Goal: Transaction & Acquisition: Purchase product/service

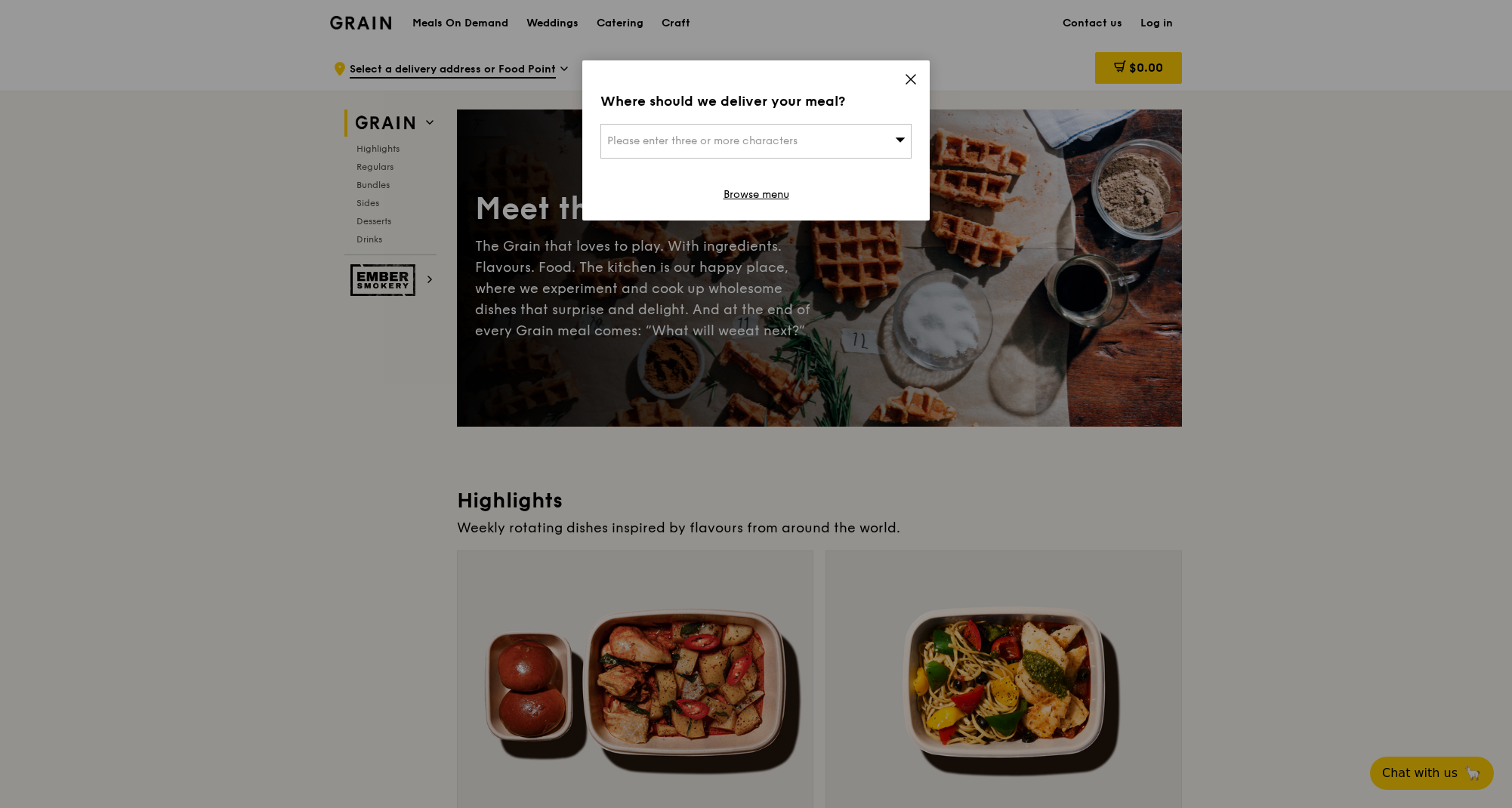
click at [746, 149] on div "Please enter three or more characters" at bounding box center [756, 141] width 312 height 34
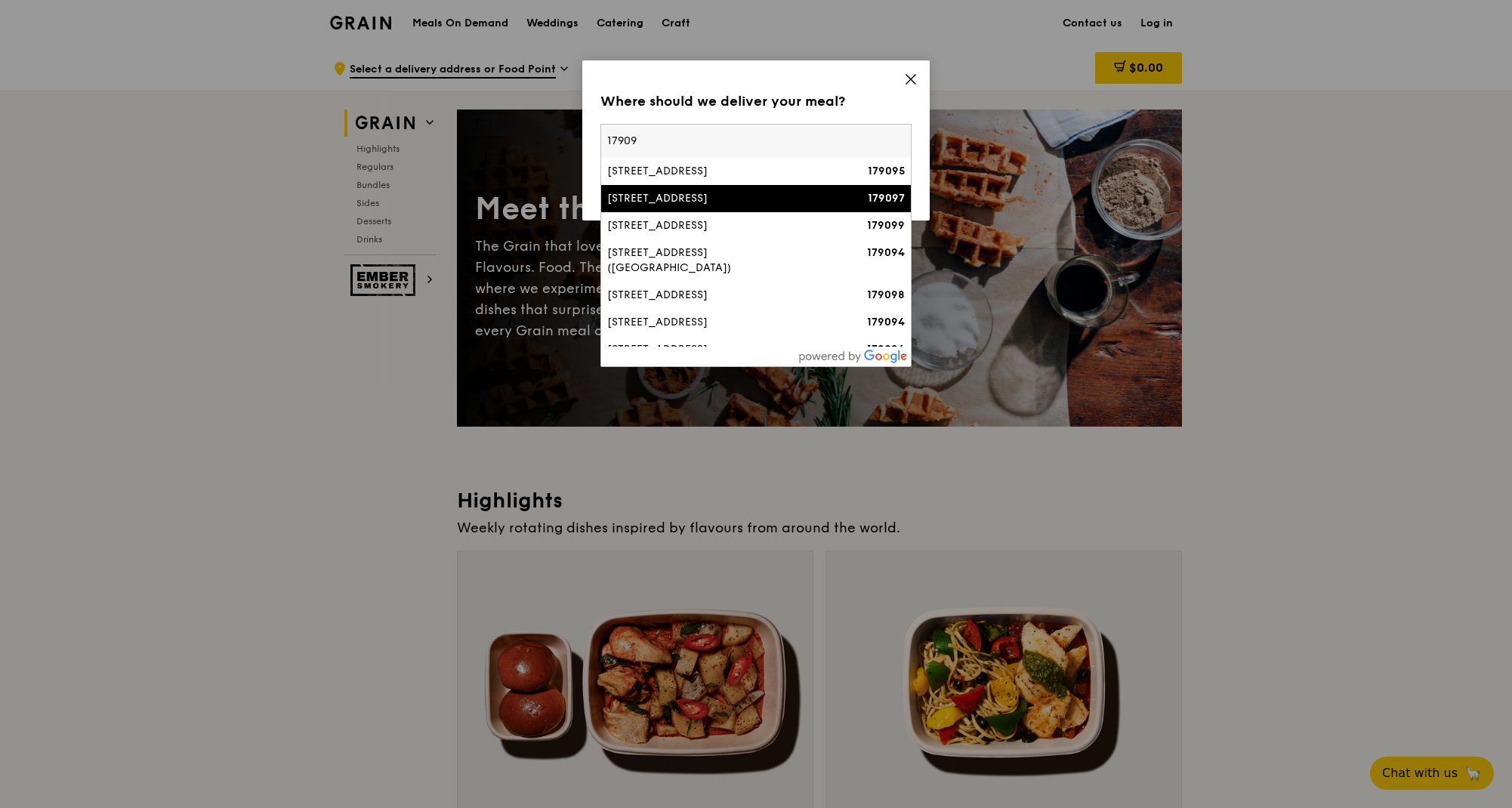
type input "17909"
click at [669, 193] on div "109 North Bridge Road" at bounding box center [719, 199] width 223 height 15
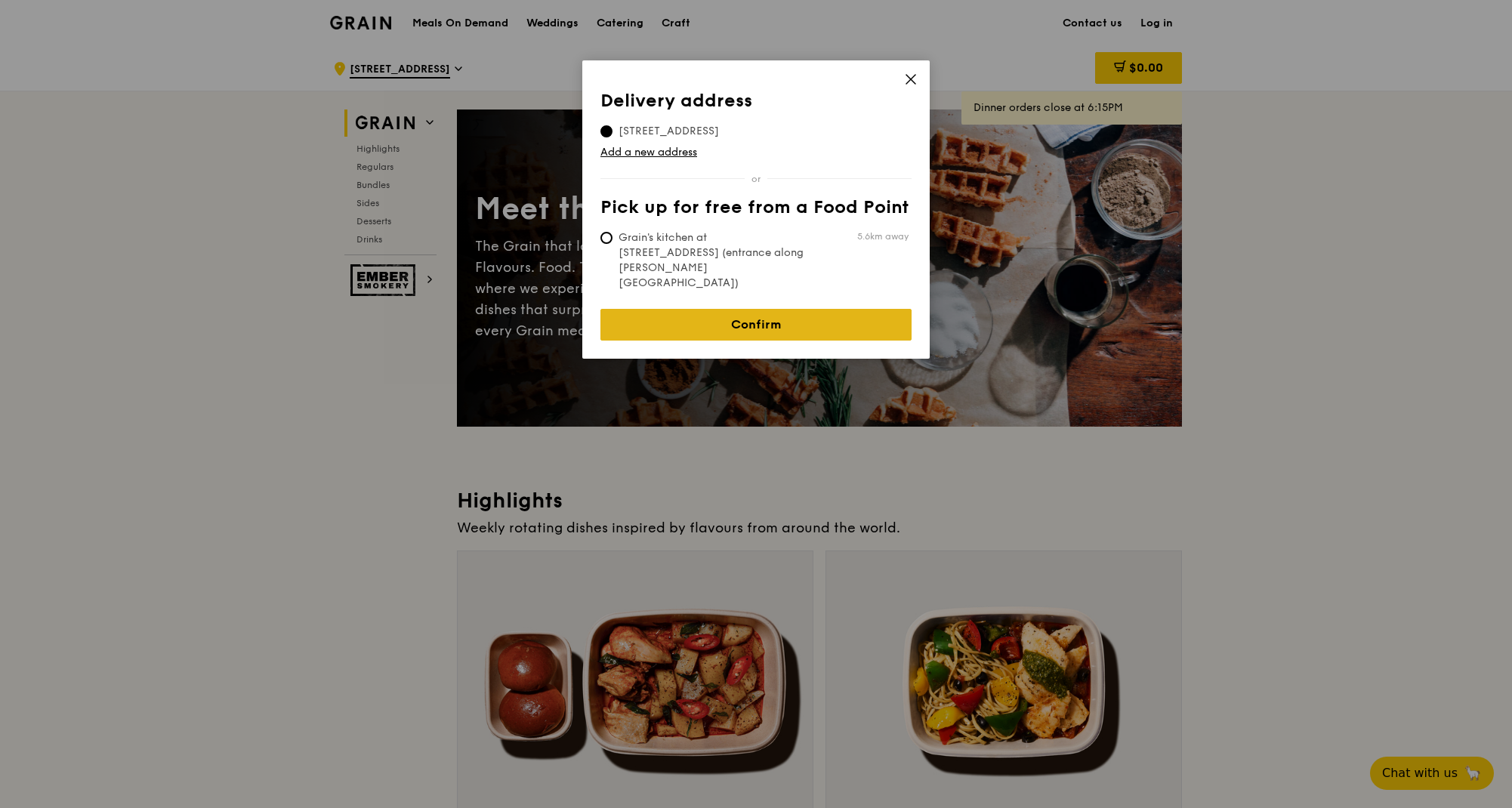
click at [711, 309] on link "Confirm" at bounding box center [756, 325] width 312 height 32
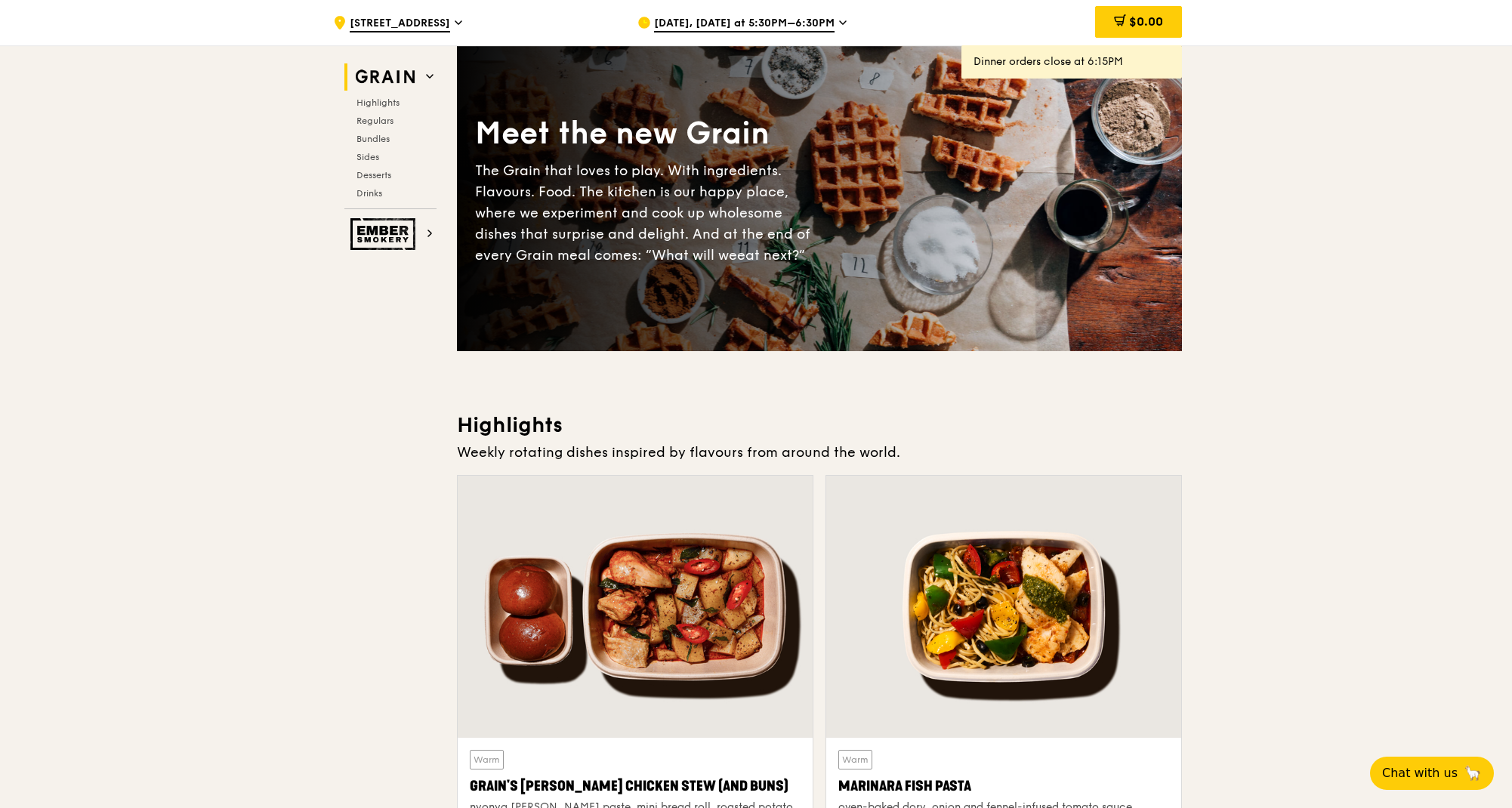
scroll to position [75, 0]
click at [380, 123] on span "Regulars" at bounding box center [376, 120] width 40 height 11
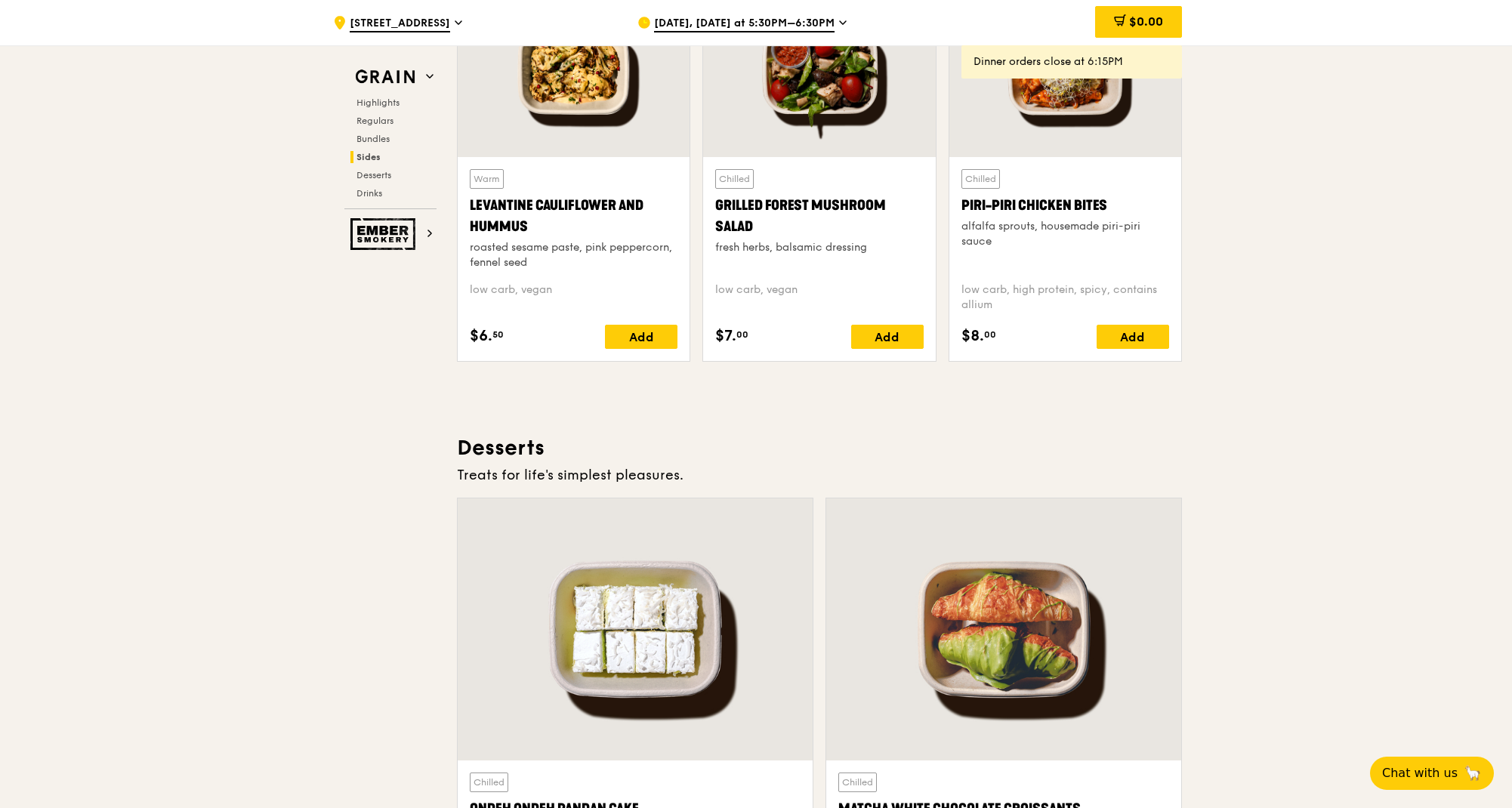
scroll to position [3630, 0]
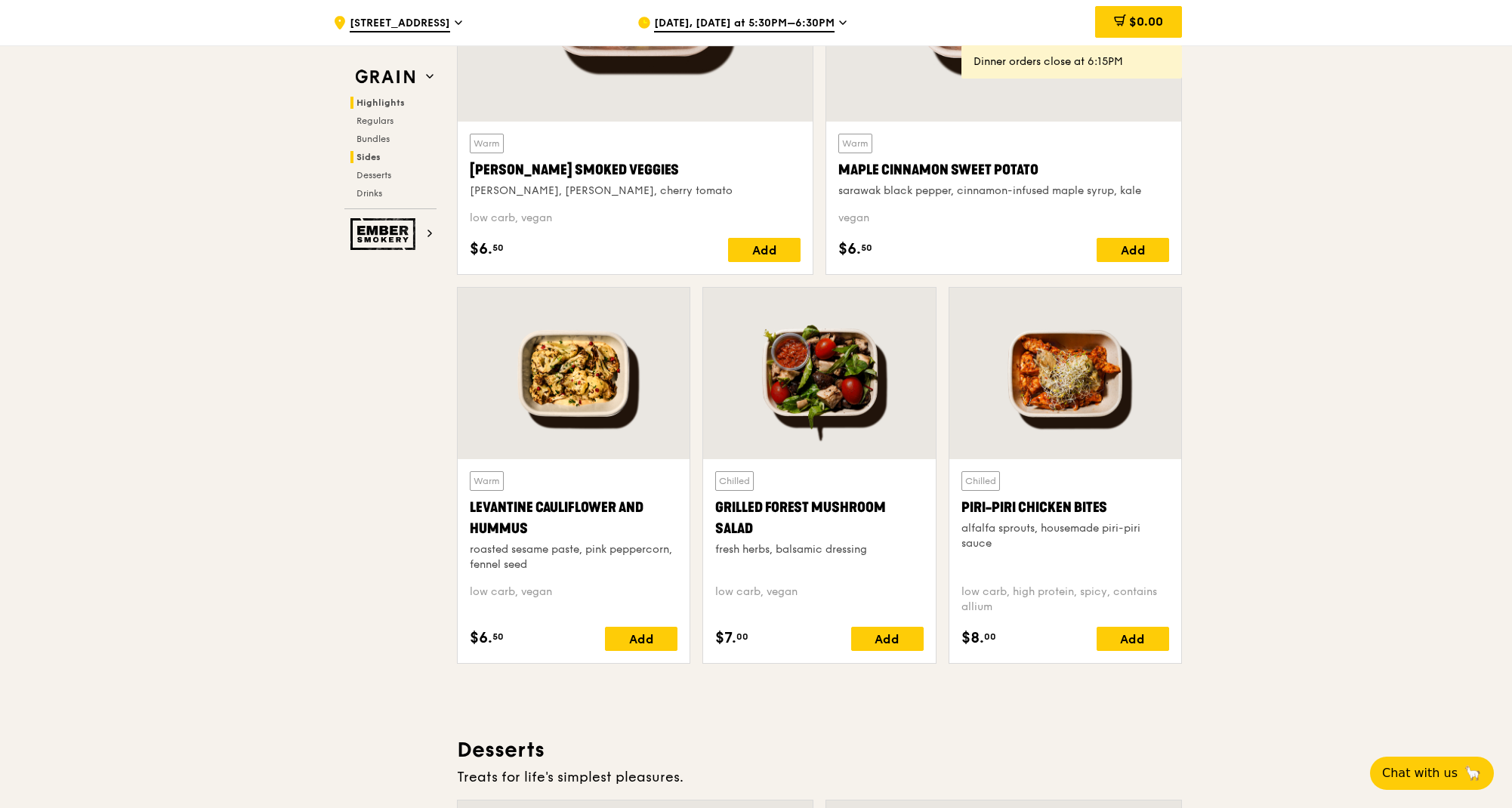
click at [403, 99] on h2 "Highlights" at bounding box center [393, 102] width 86 height 12
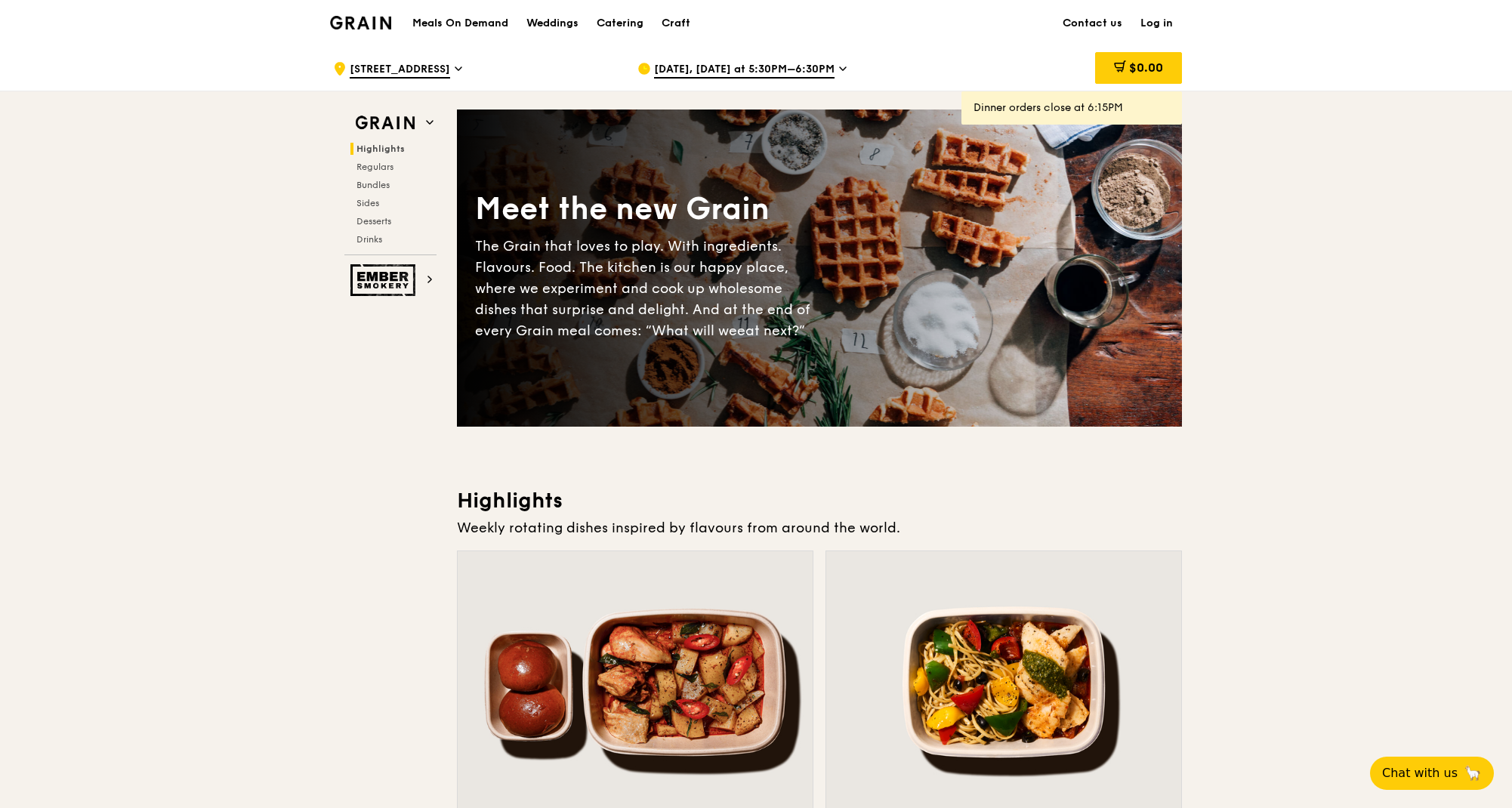
scroll to position [378, 0]
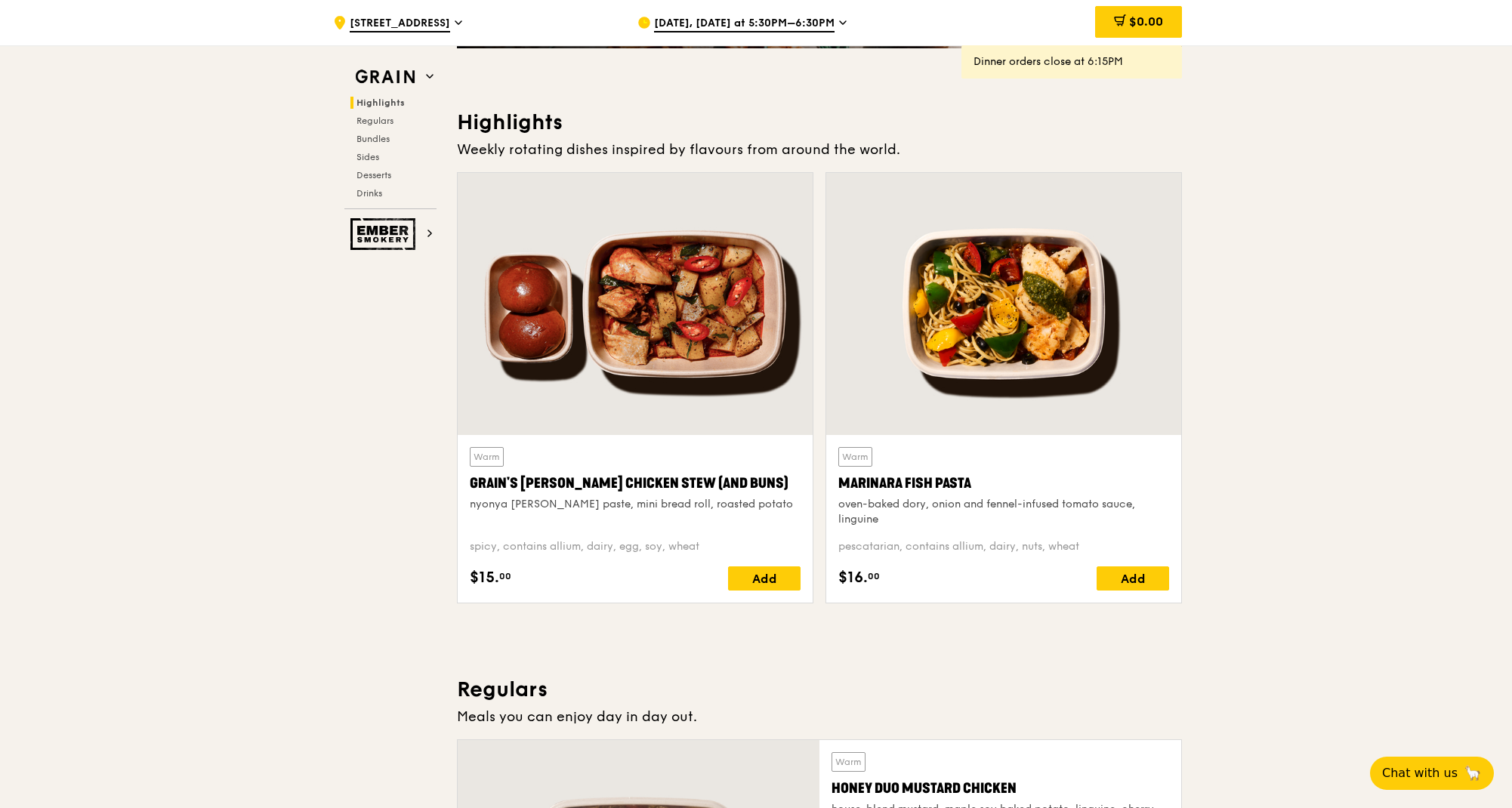
click at [805, 20] on span "Sep 8, Today at 5:30PM–6:30PM" at bounding box center [744, 24] width 181 height 16
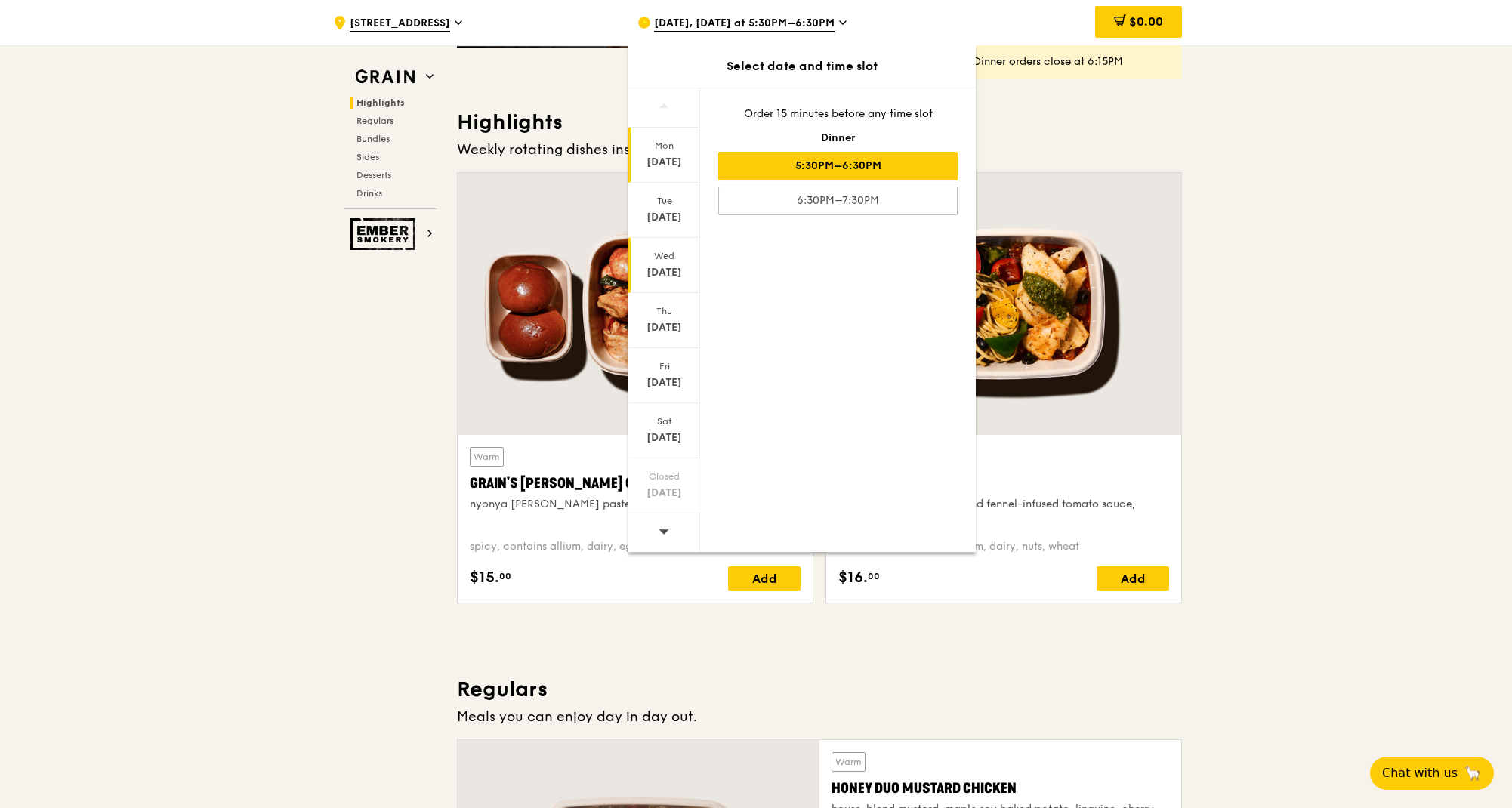
click at [670, 289] on div "Wed Sep 10" at bounding box center [664, 265] width 72 height 55
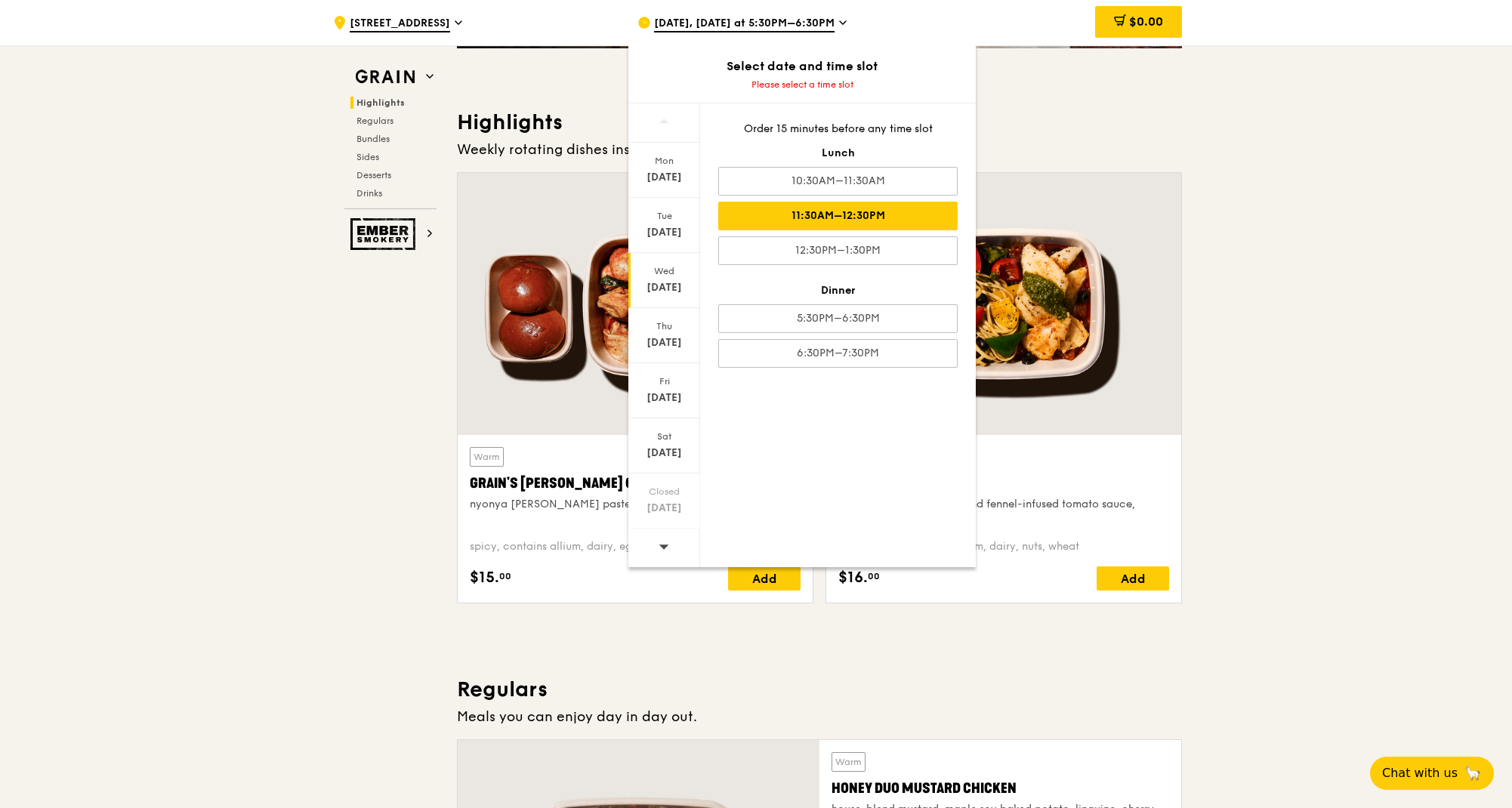
click at [843, 222] on div "11:30AM–12:30PM" at bounding box center [837, 216] width 240 height 29
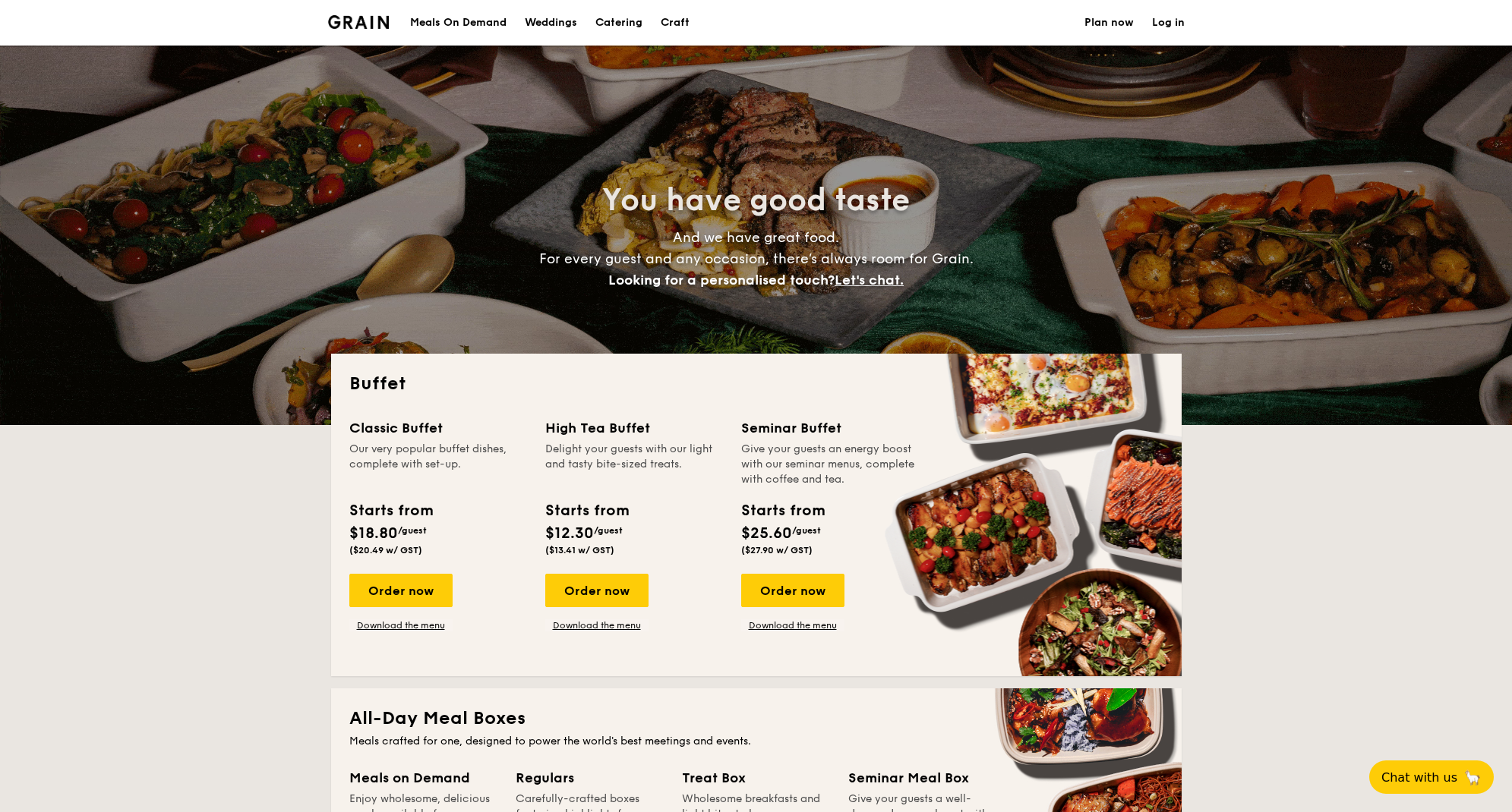
select select
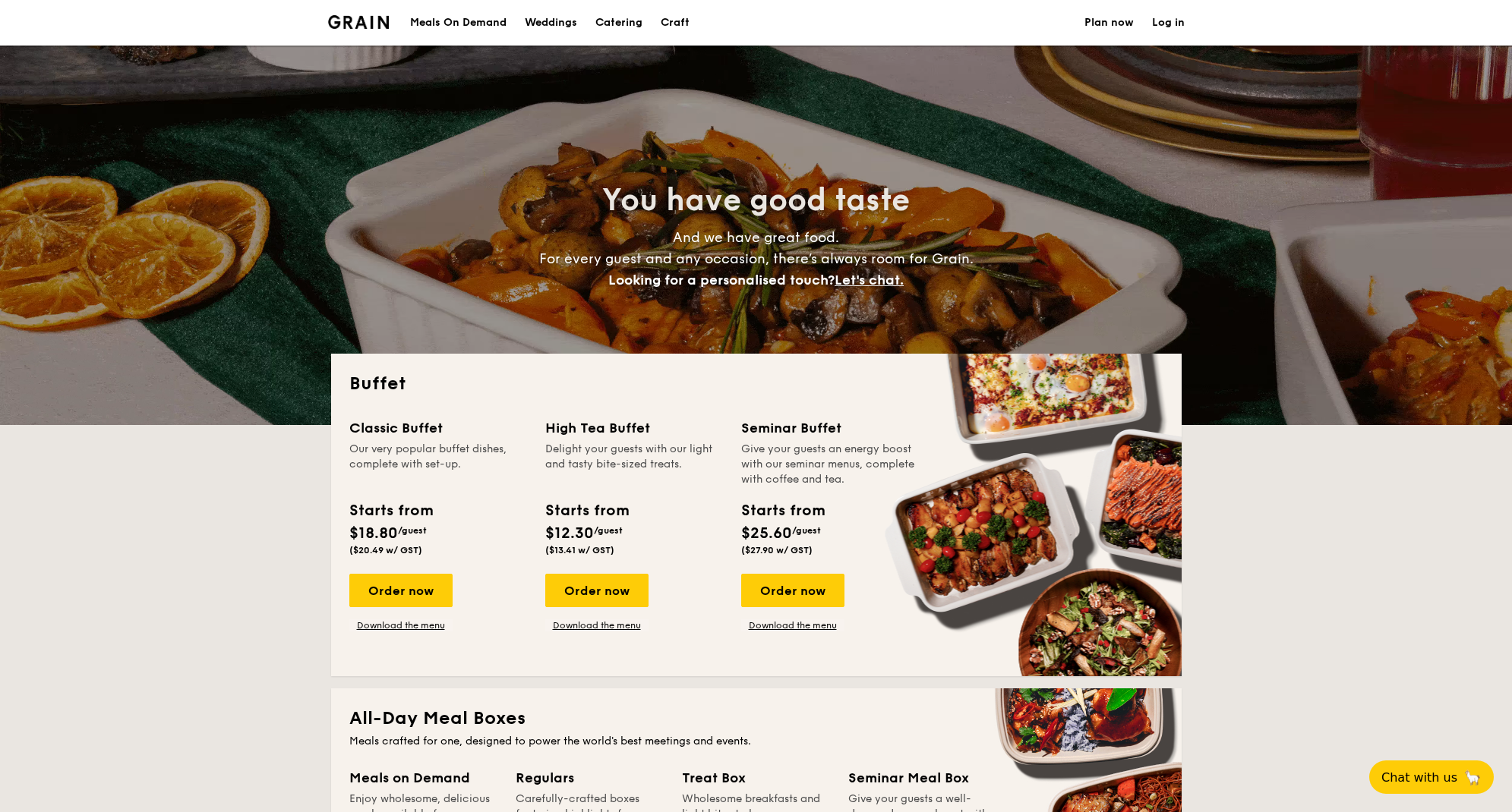
click at [468, 18] on div "Meals On Demand" at bounding box center [458, 22] width 96 height 45
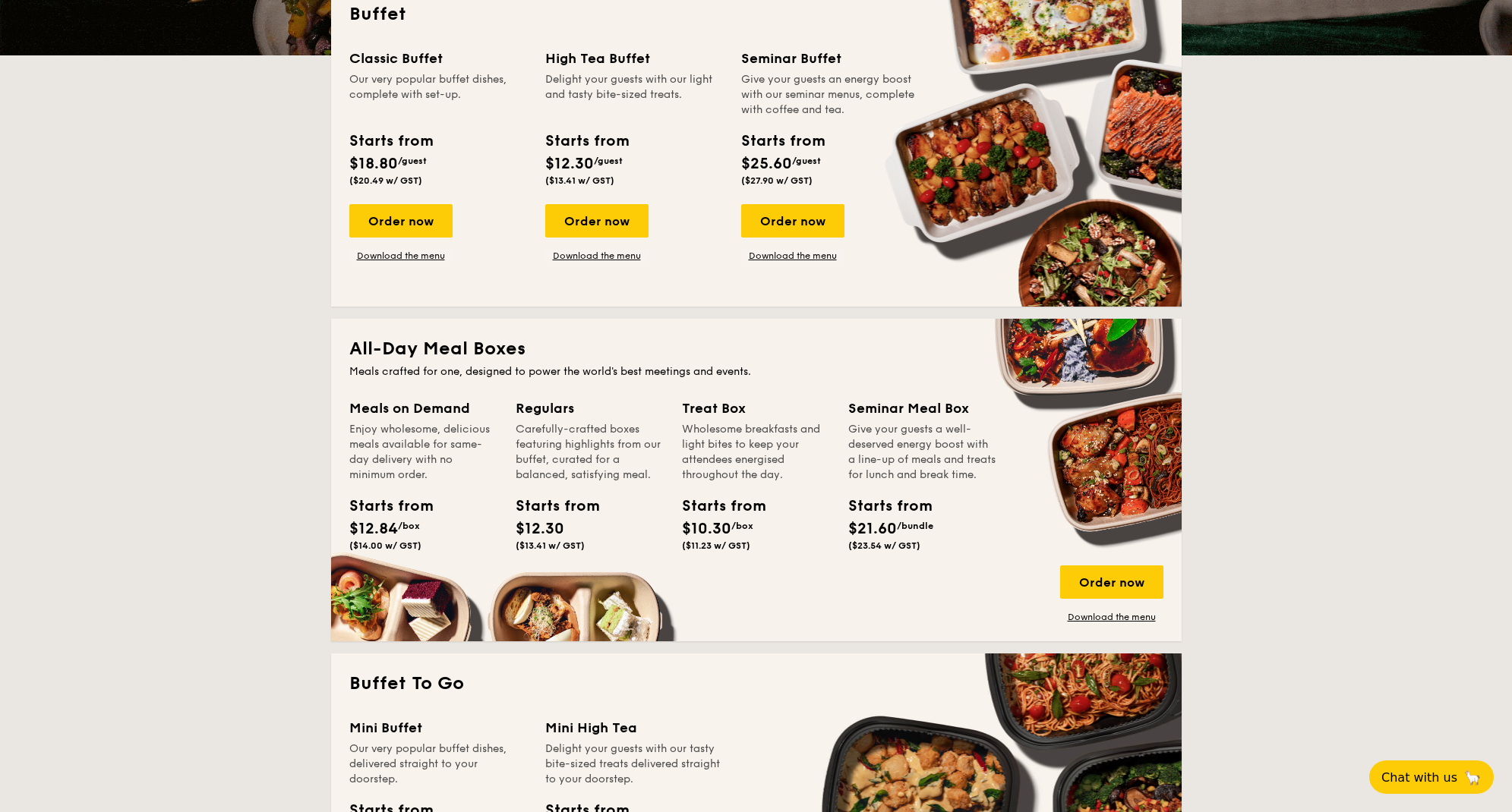
scroll to position [380, 0]
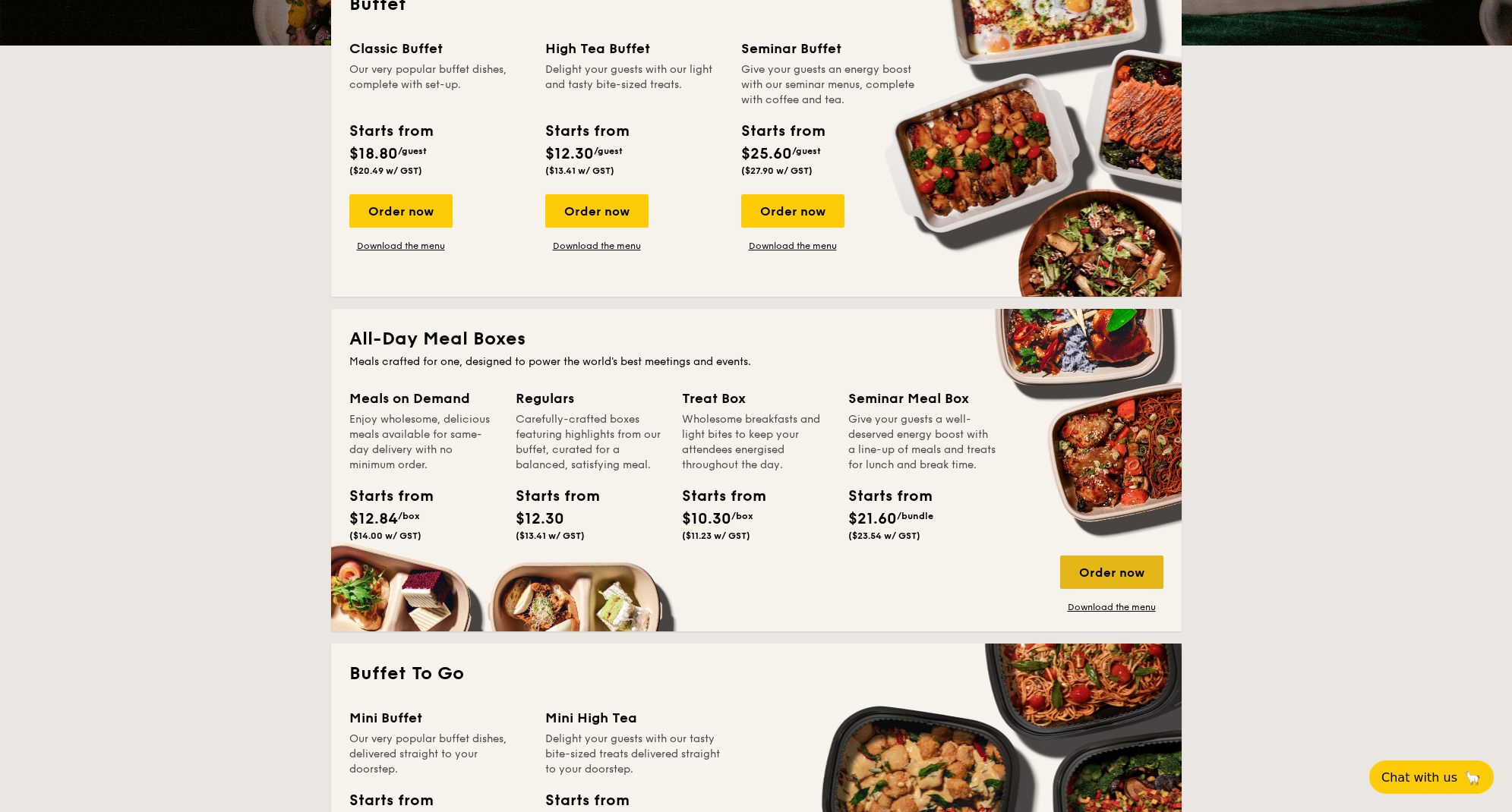
click at [1078, 566] on div "Order now" at bounding box center [1112, 572] width 104 height 34
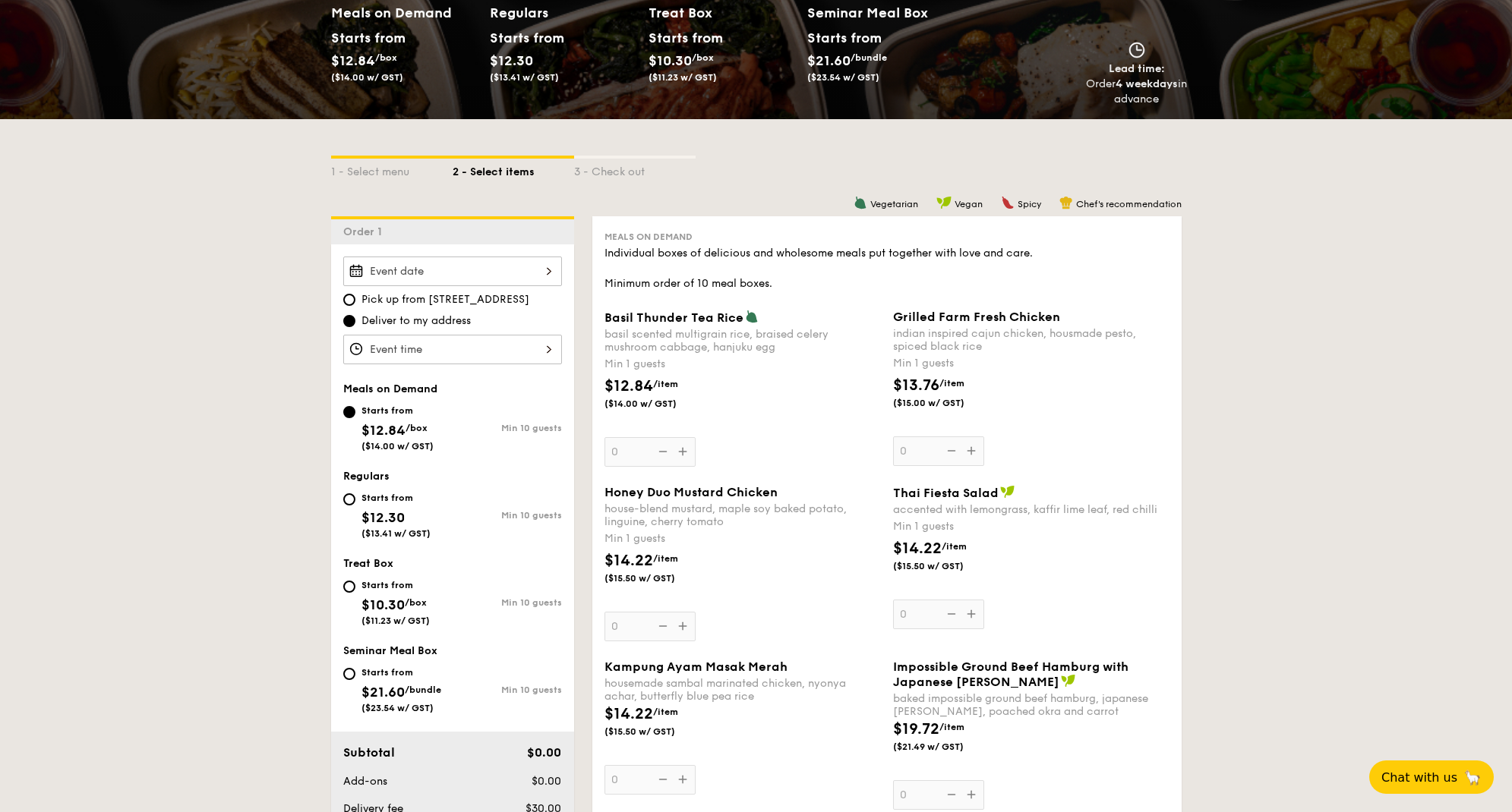
scroll to position [228, 0]
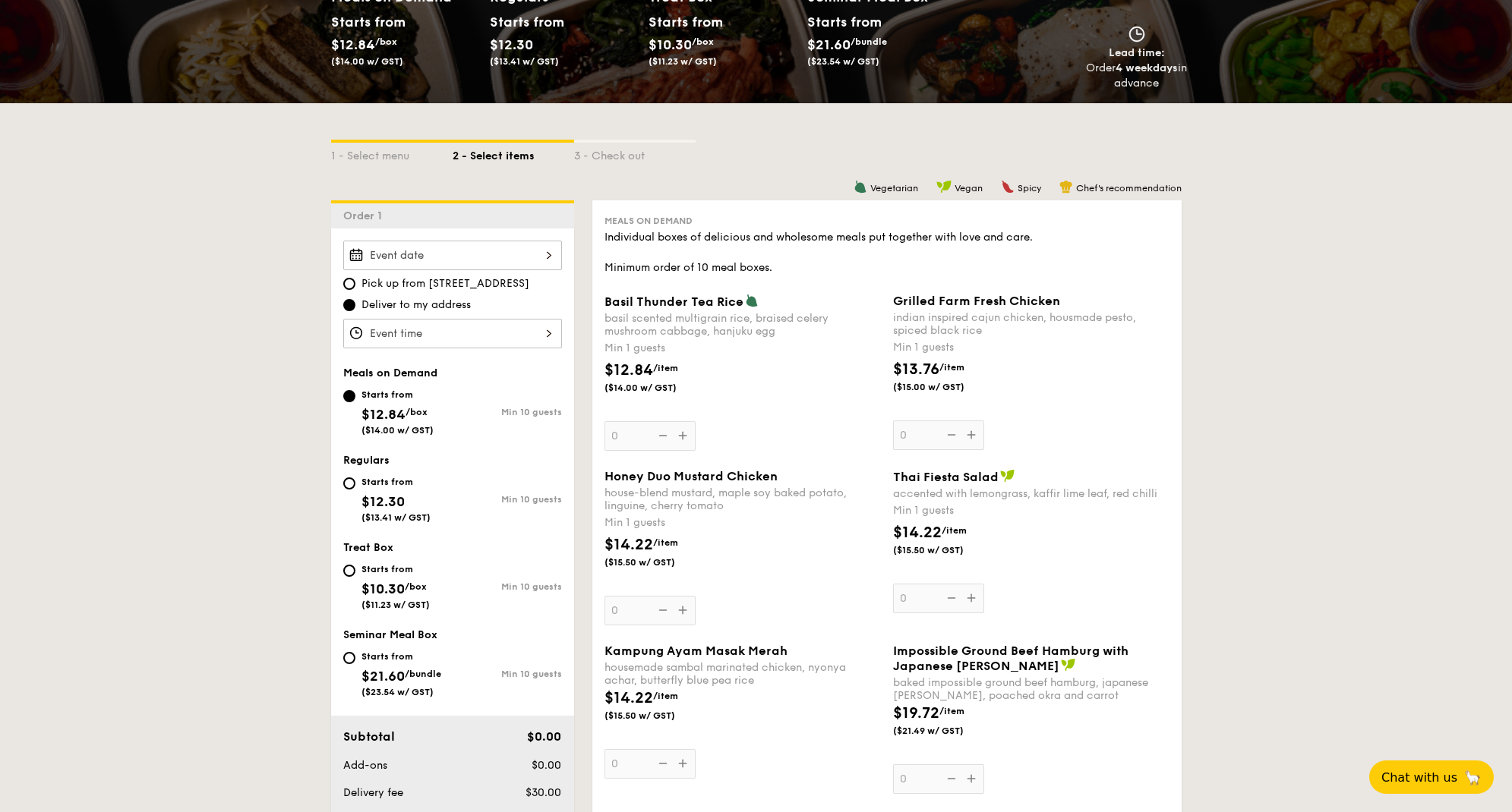
scroll to position [380, 0]
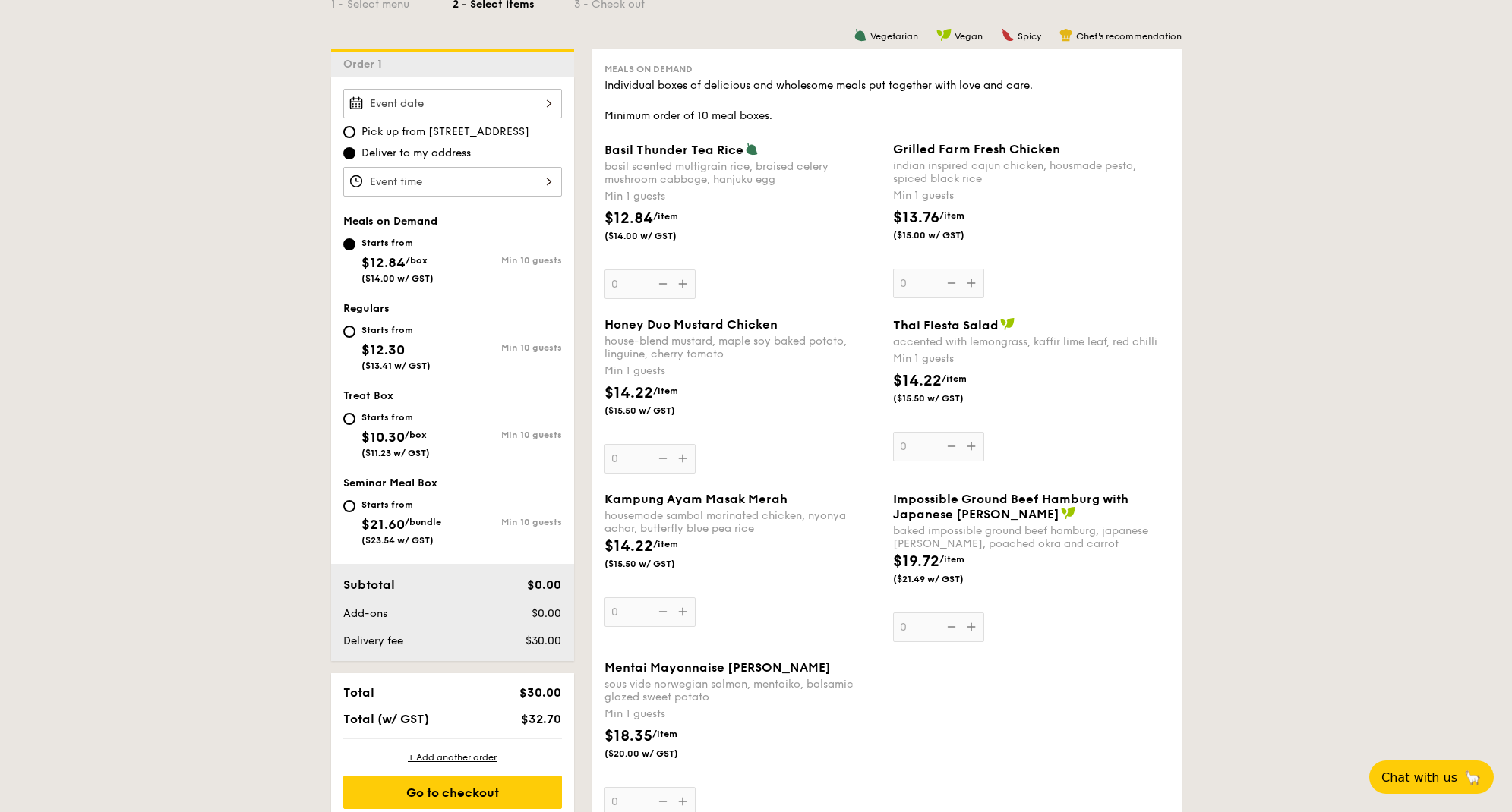
select select
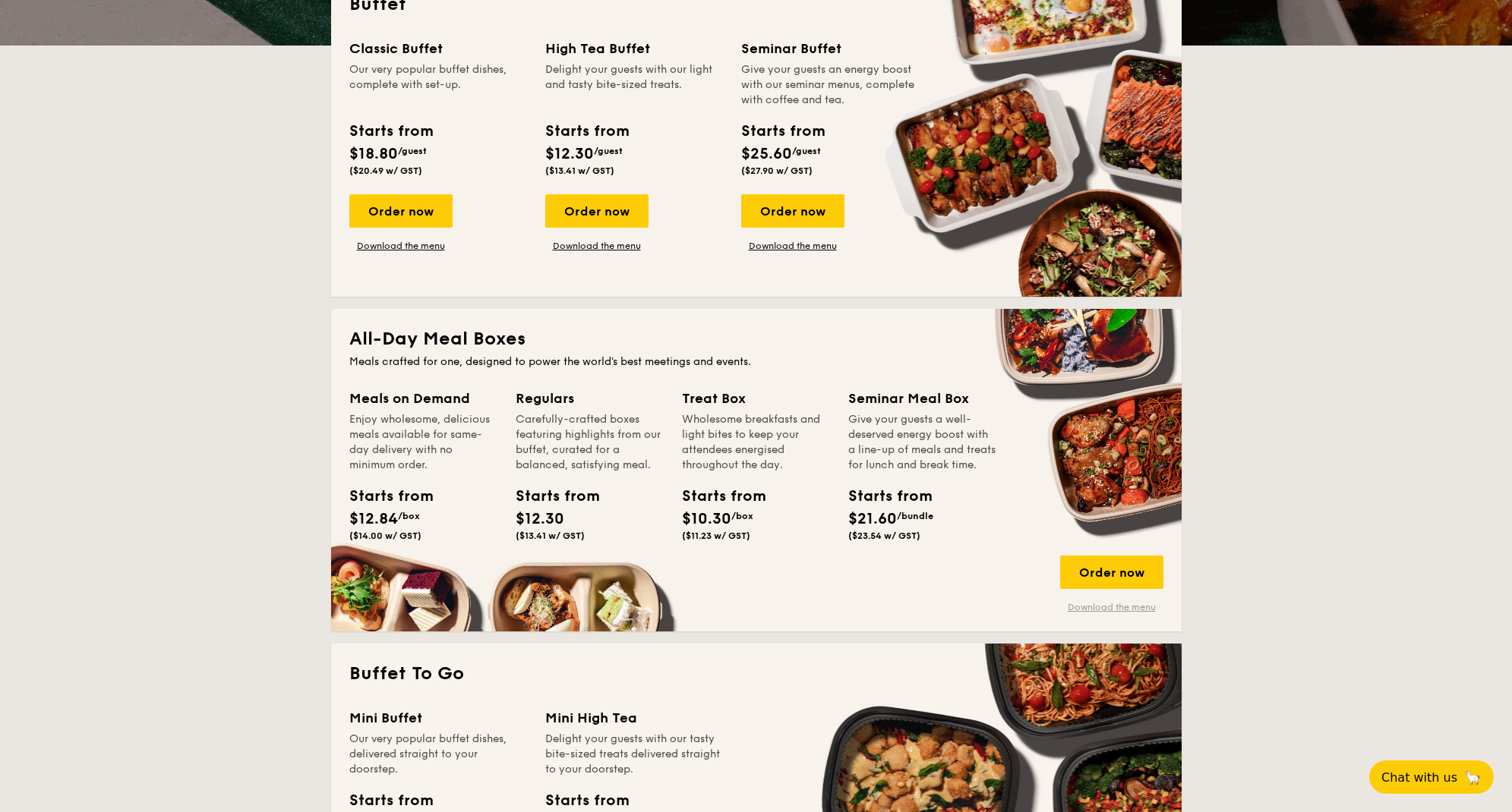
click at [1124, 604] on link "Download the menu" at bounding box center [1112, 607] width 104 height 12
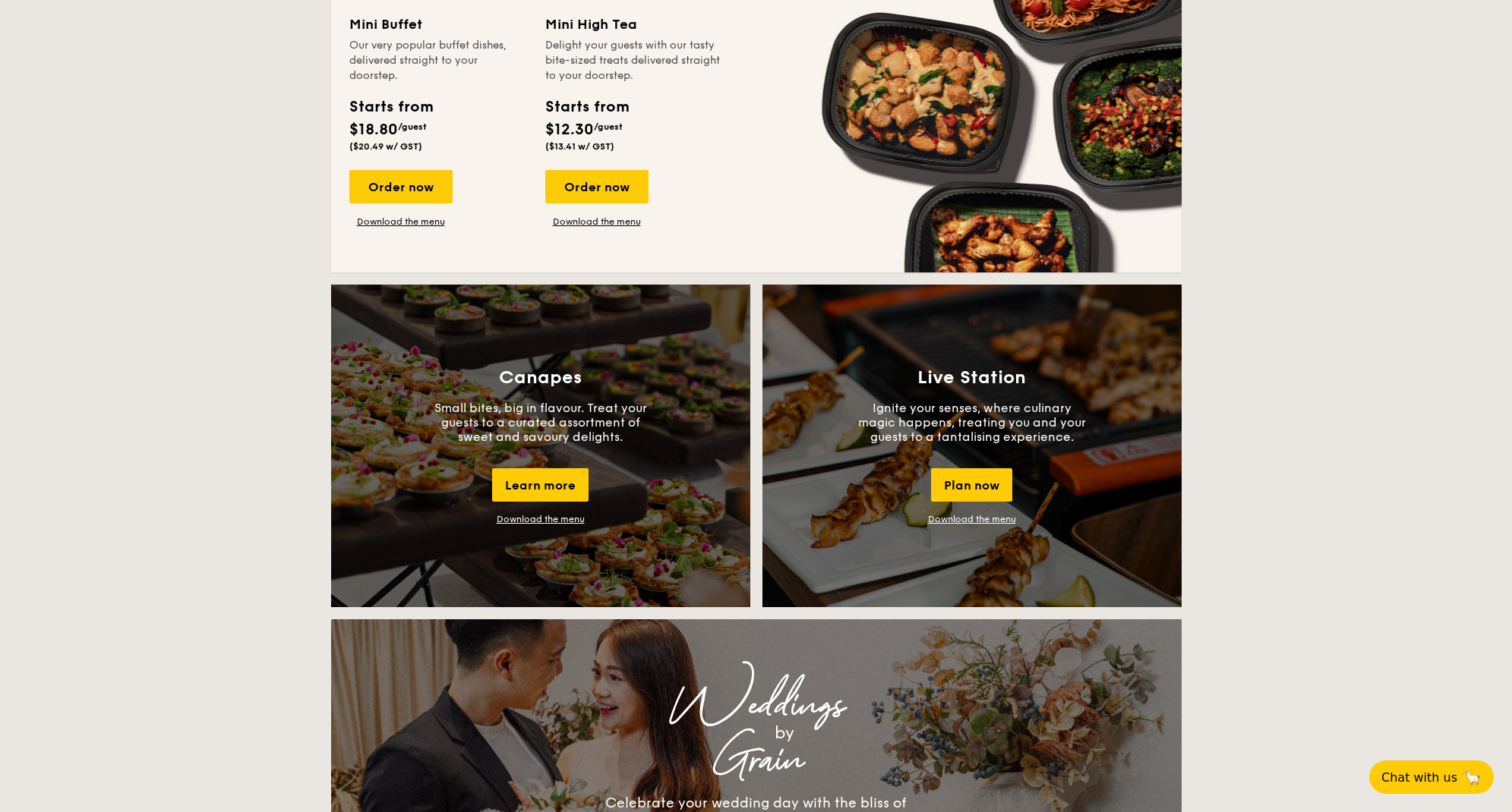
scroll to position [1215, 0]
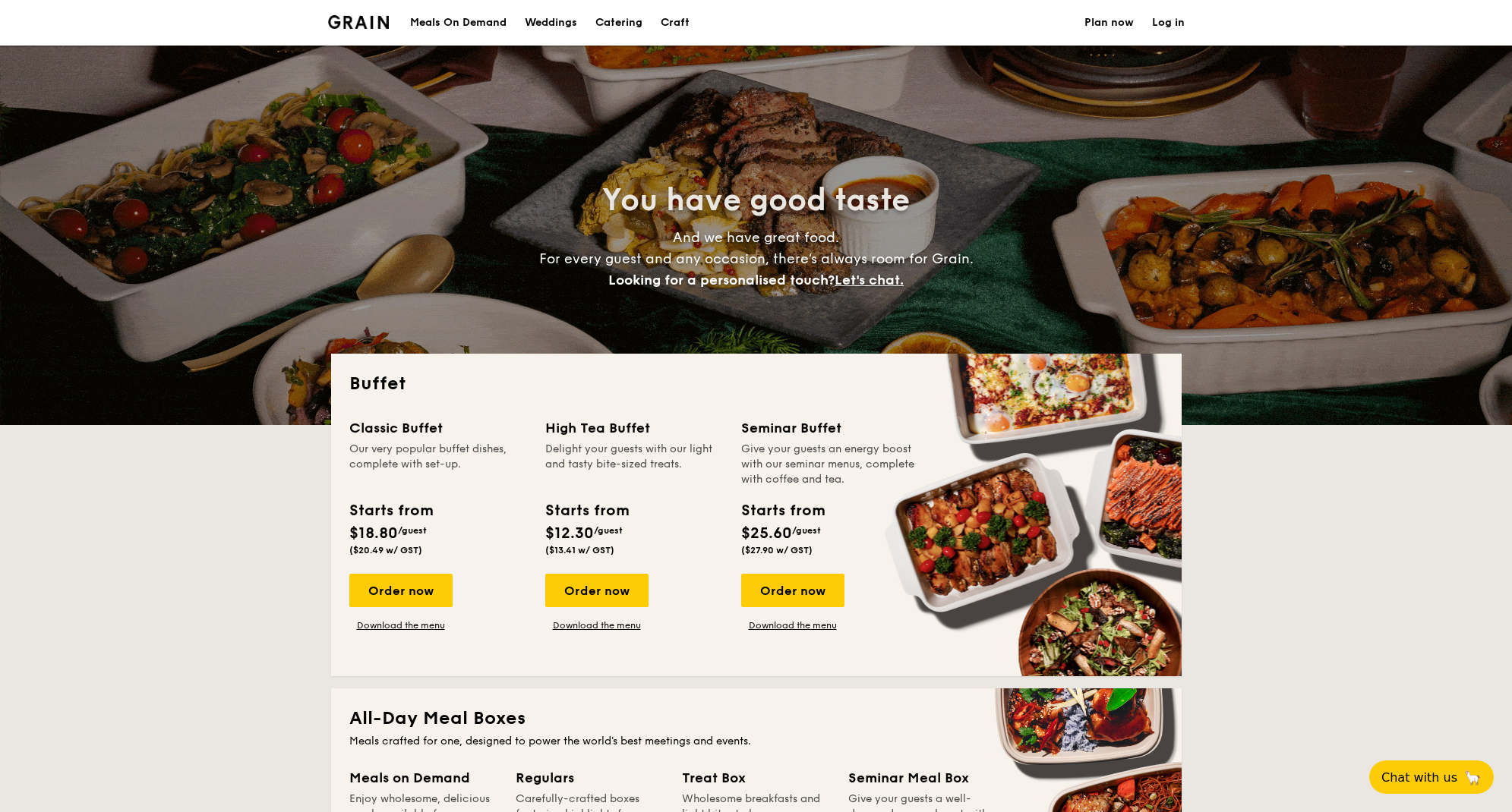
select select
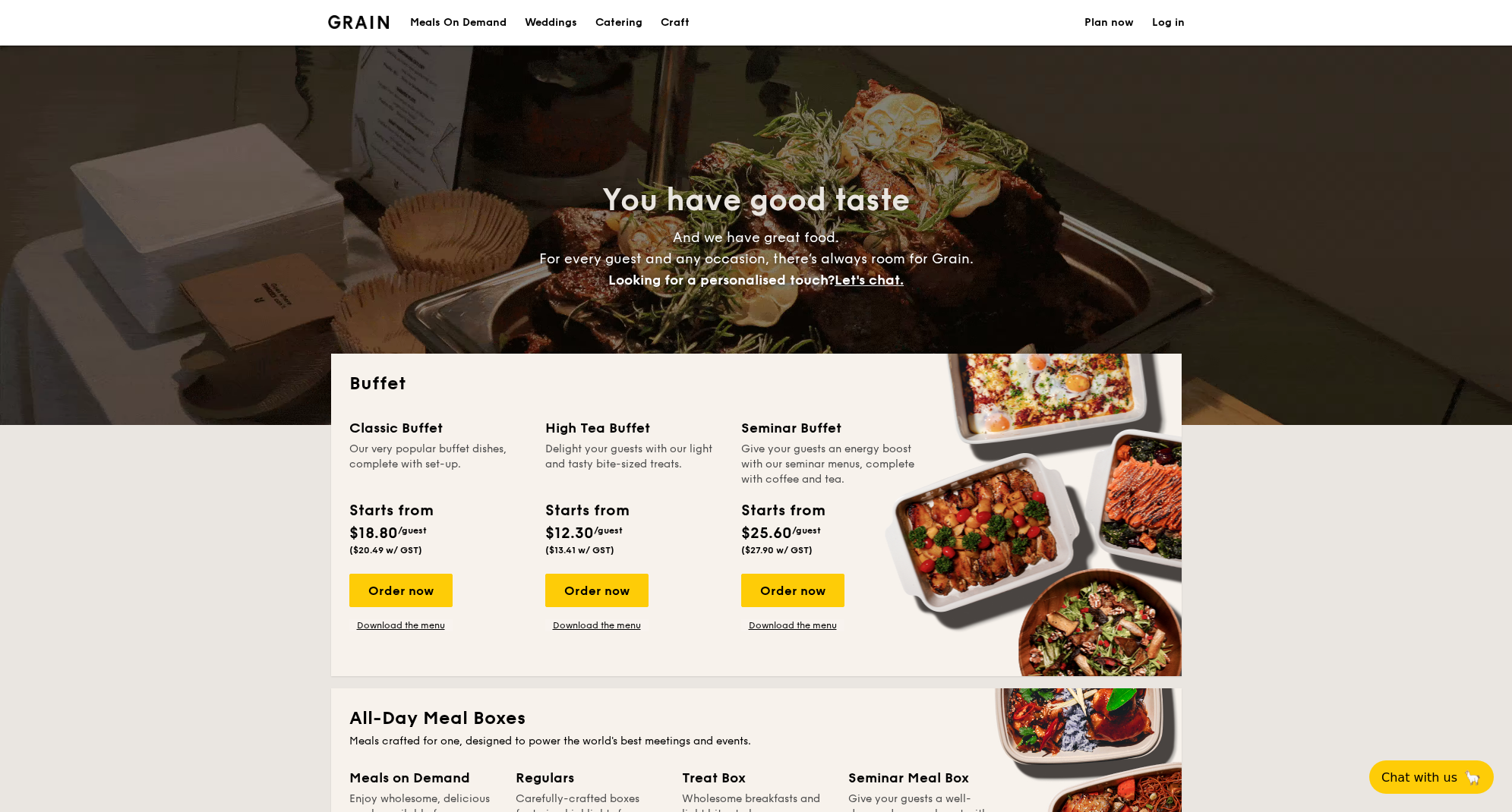
click at [474, 23] on div "Meals On Demand" at bounding box center [458, 22] width 96 height 45
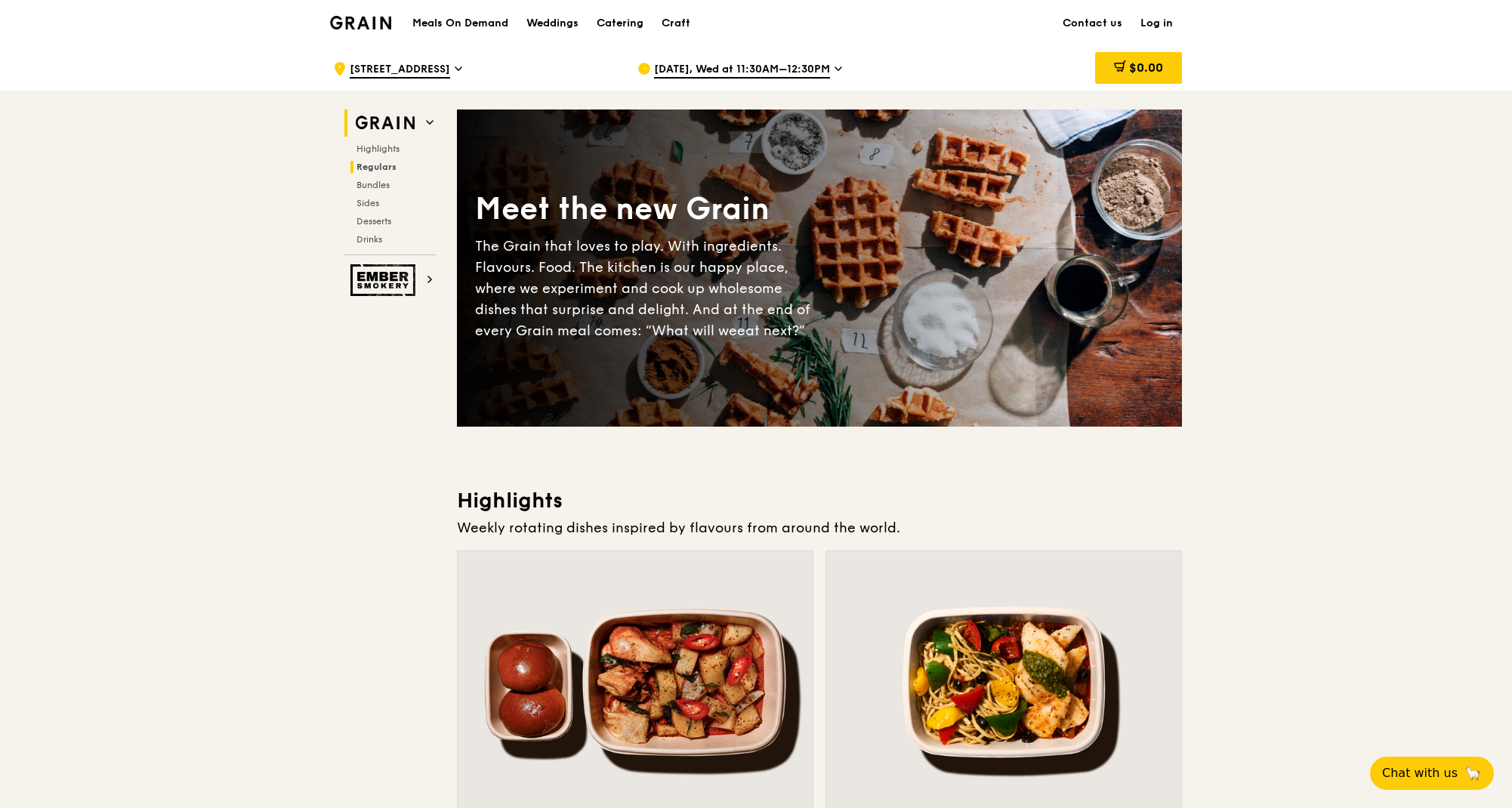
click at [366, 168] on span "Regulars" at bounding box center [376, 167] width 40 height 11
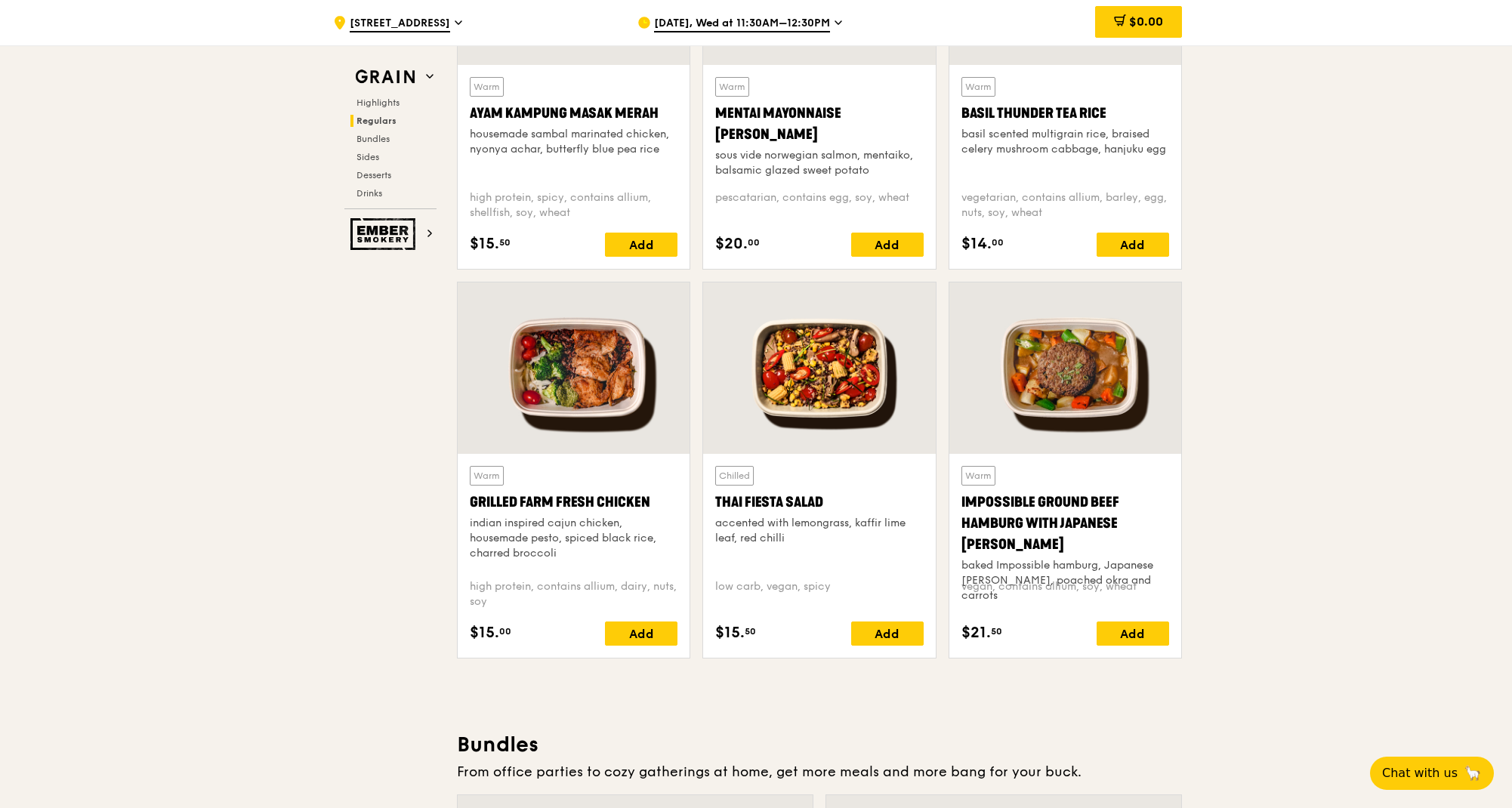
scroll to position [1371, 0]
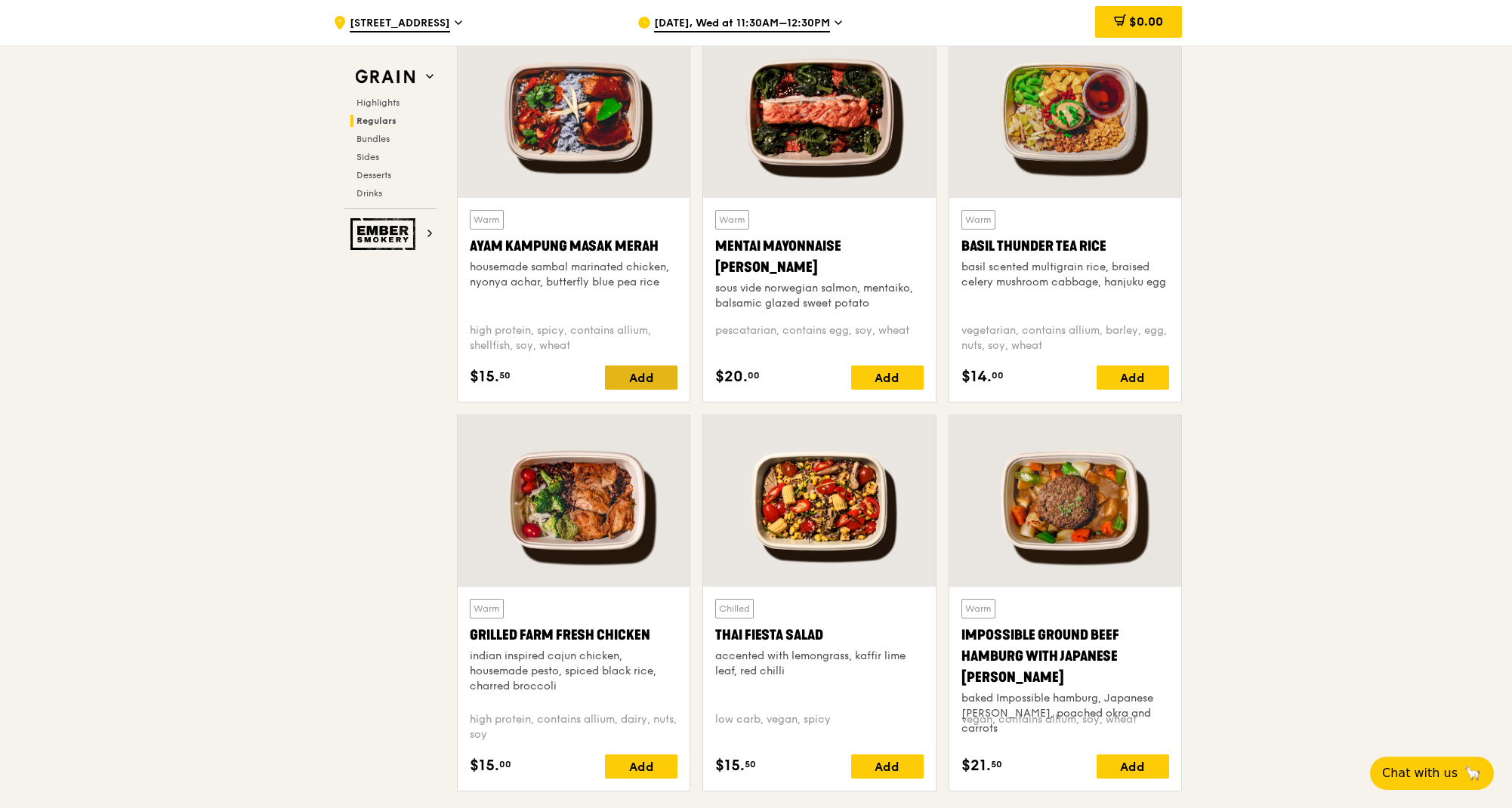
click at [626, 366] on div "Add" at bounding box center [641, 378] width 73 height 25
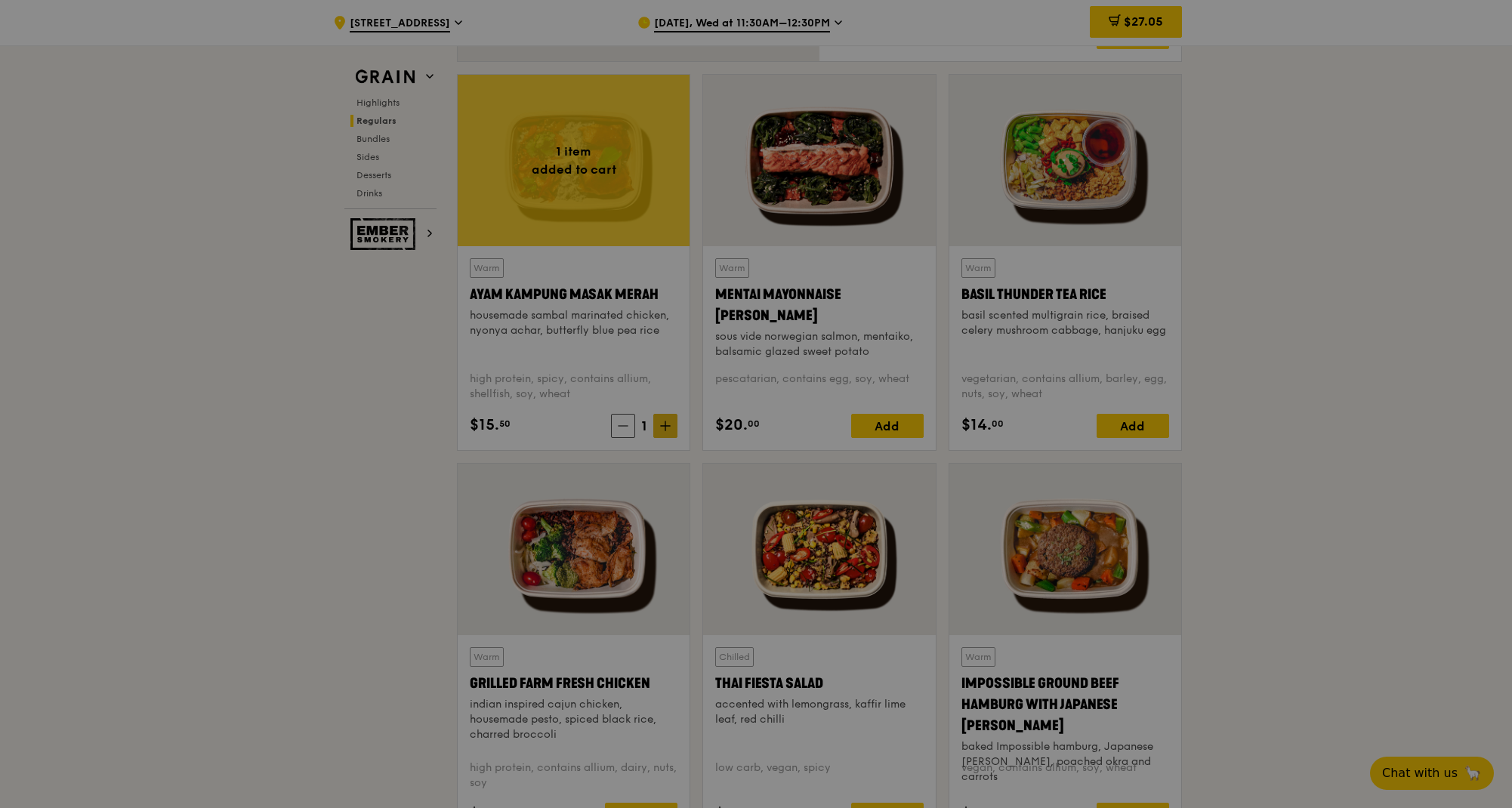
scroll to position [1296, 0]
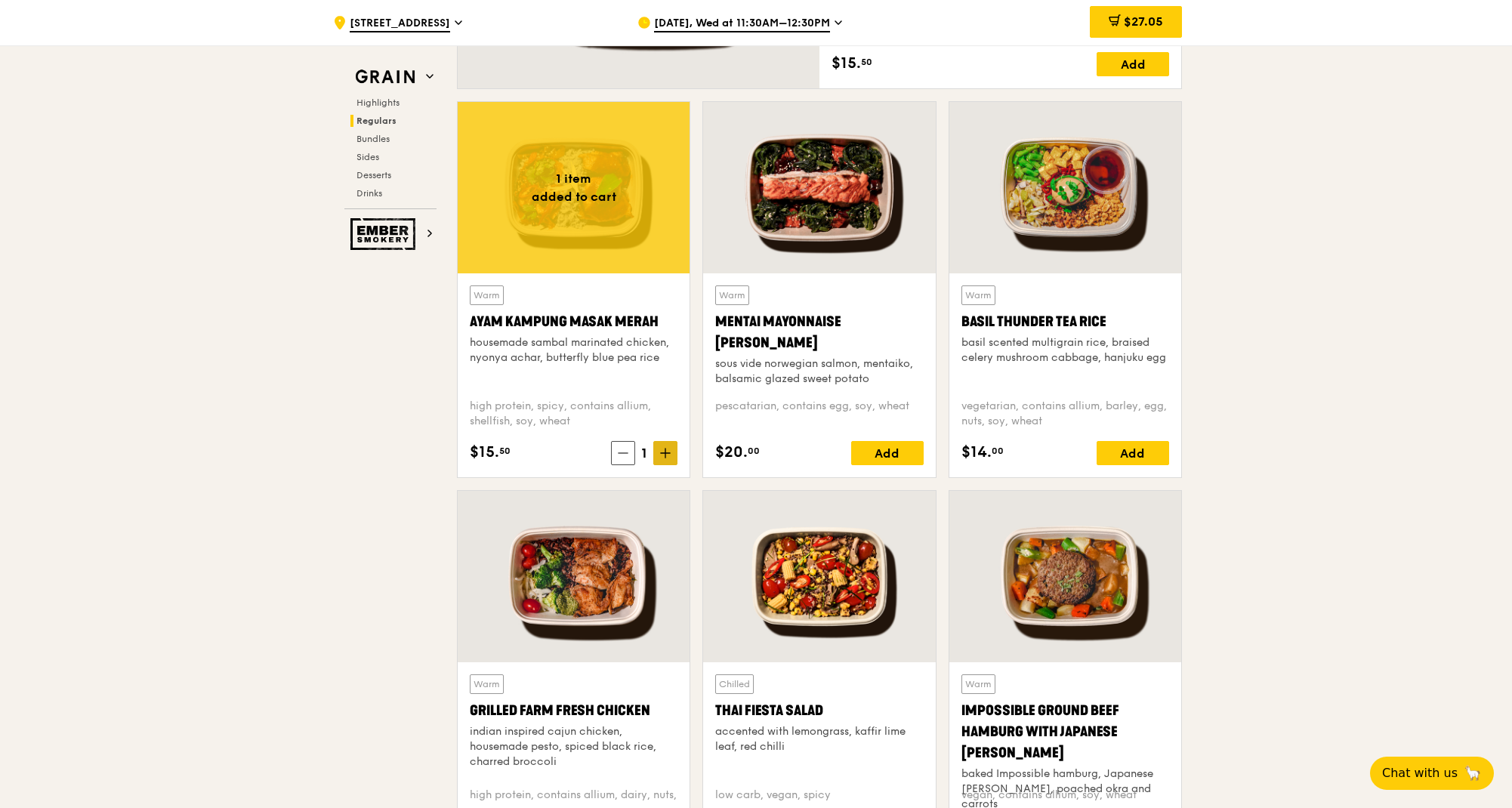
click at [675, 456] on span at bounding box center [666, 453] width 25 height 25
click at [657, 451] on span at bounding box center [666, 453] width 25 height 25
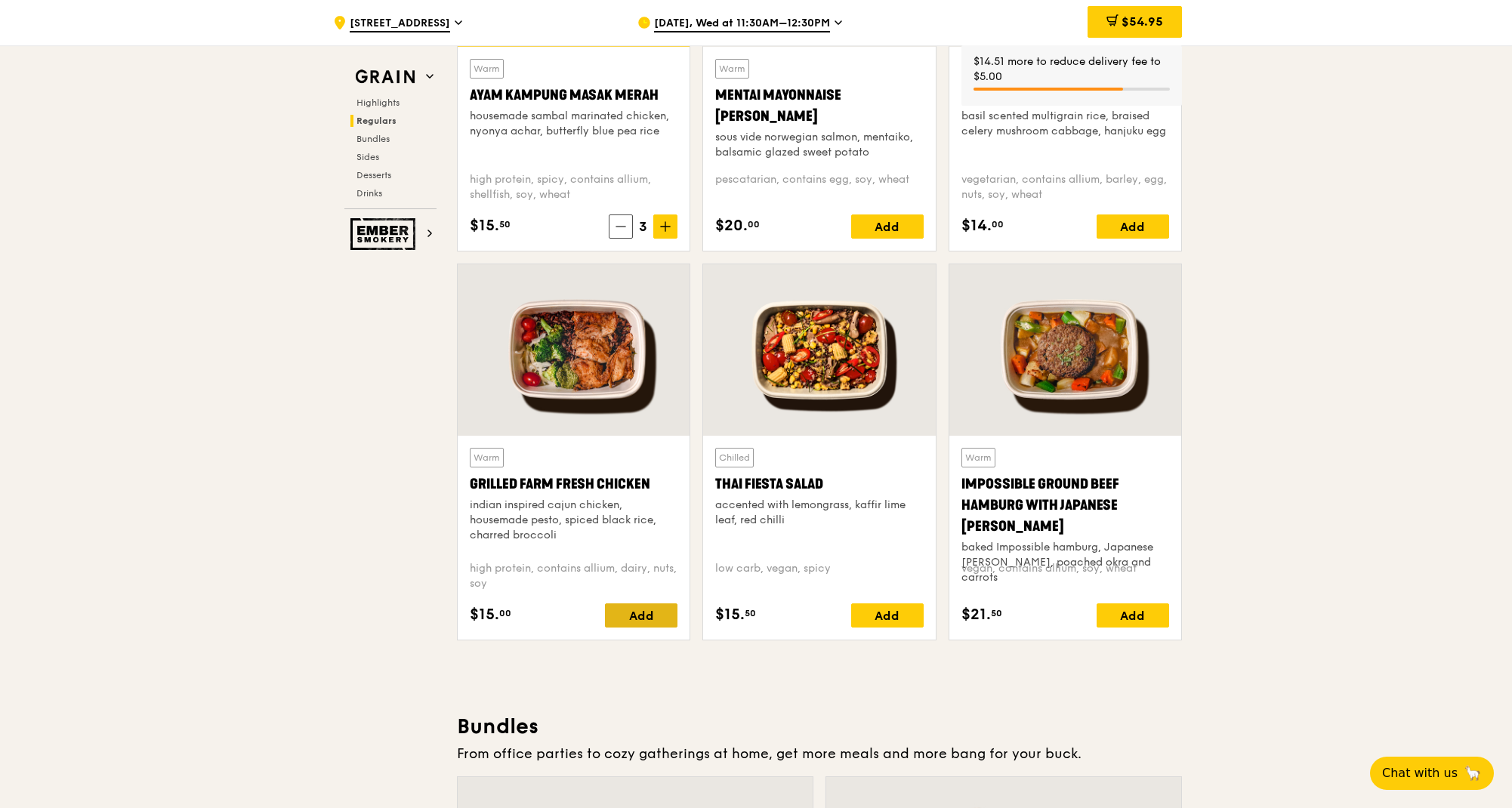
click at [611, 611] on div "Add" at bounding box center [641, 616] width 73 height 25
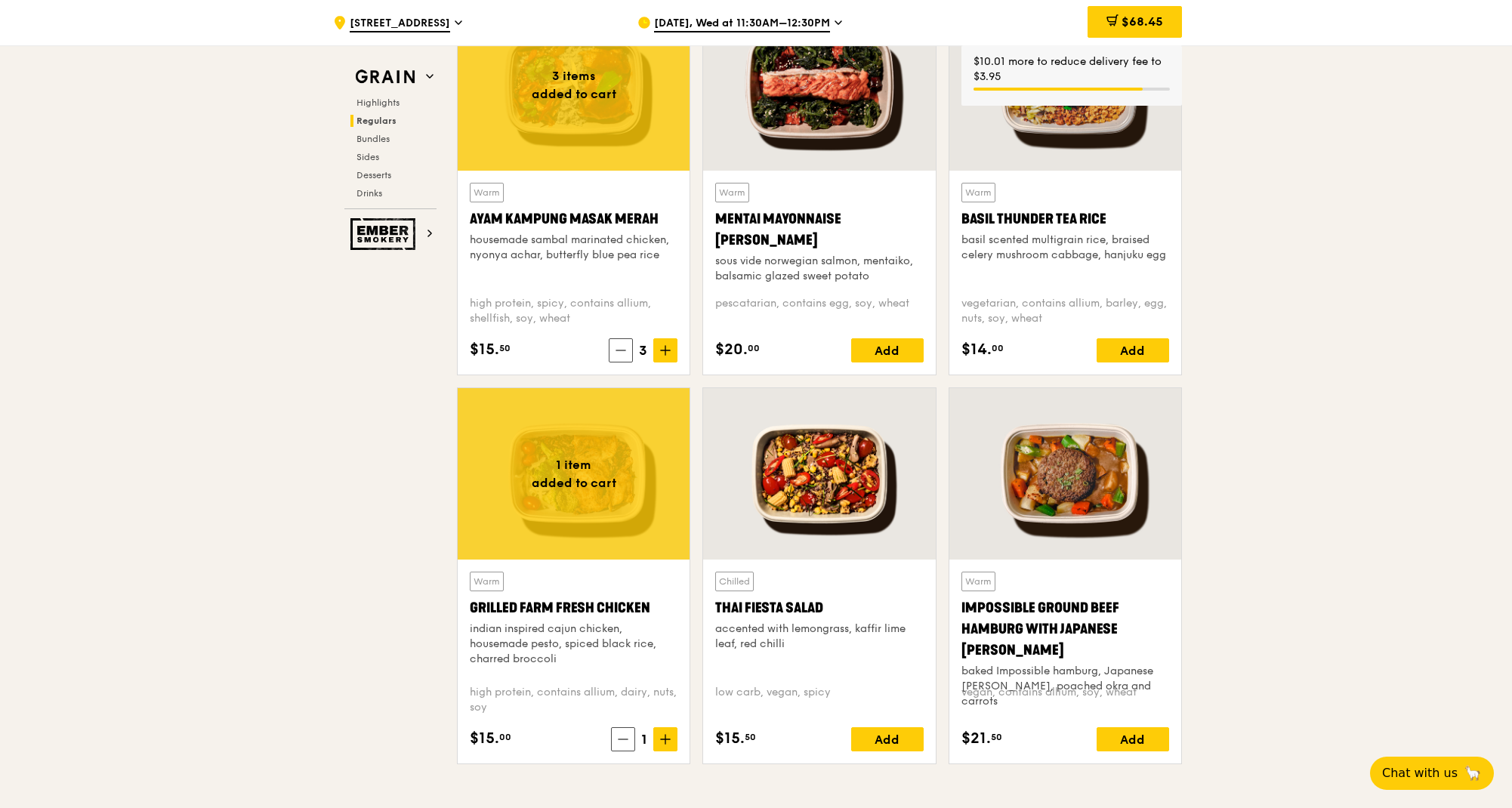
scroll to position [1371, 0]
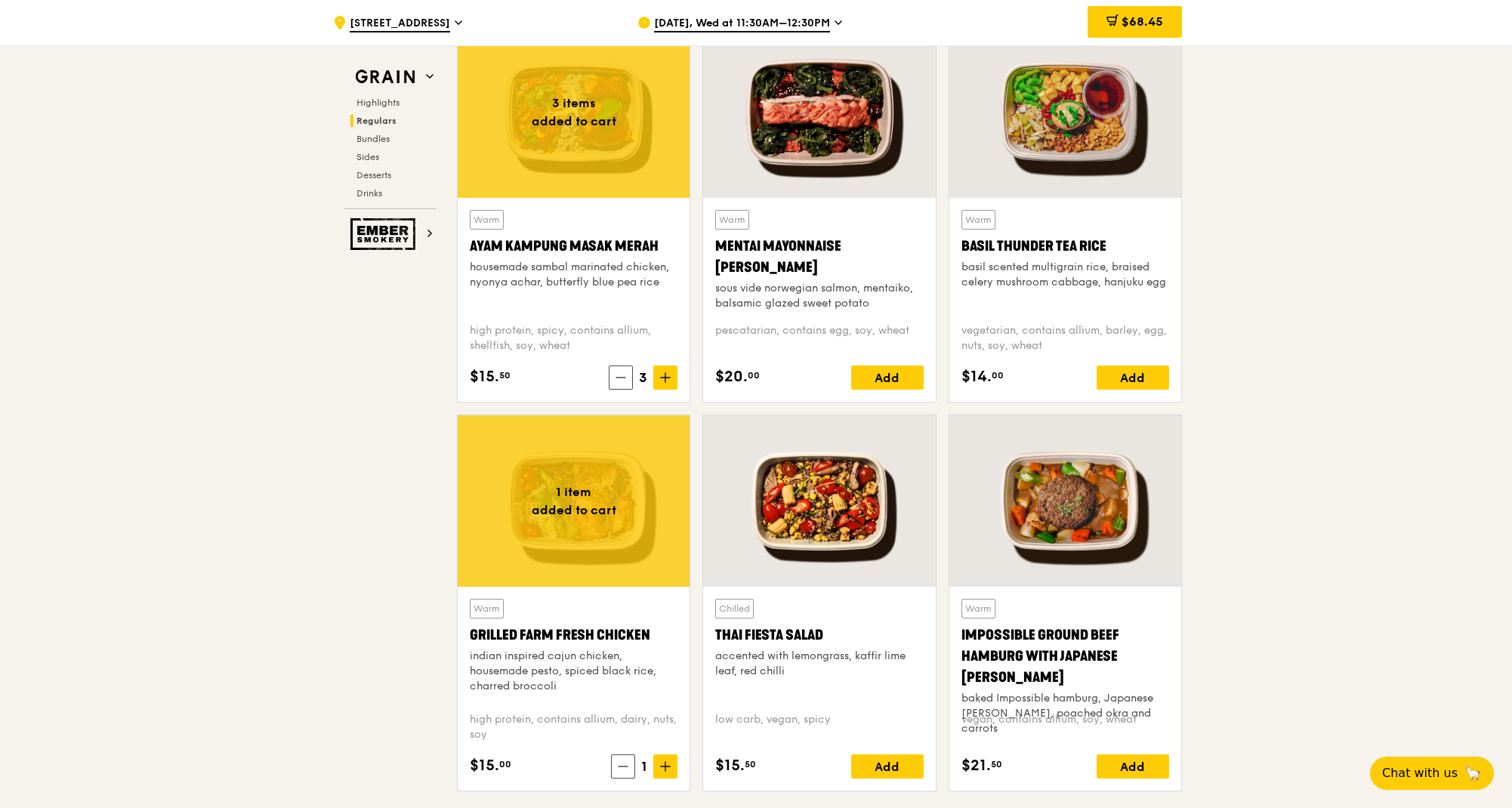
click at [668, 768] on icon at bounding box center [665, 766] width 11 height 11
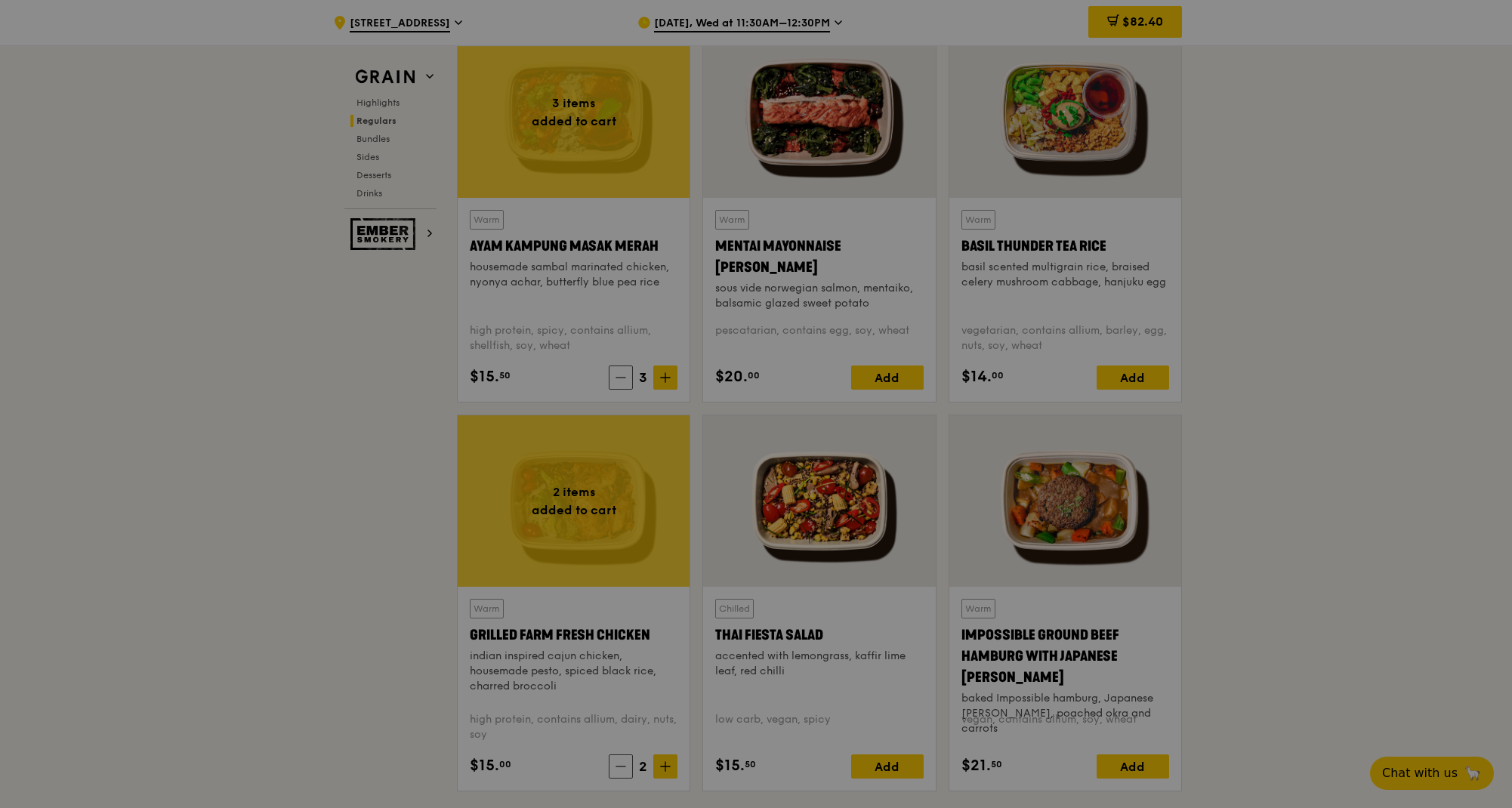
click at [1451, 324] on div at bounding box center [756, 404] width 1512 height 808
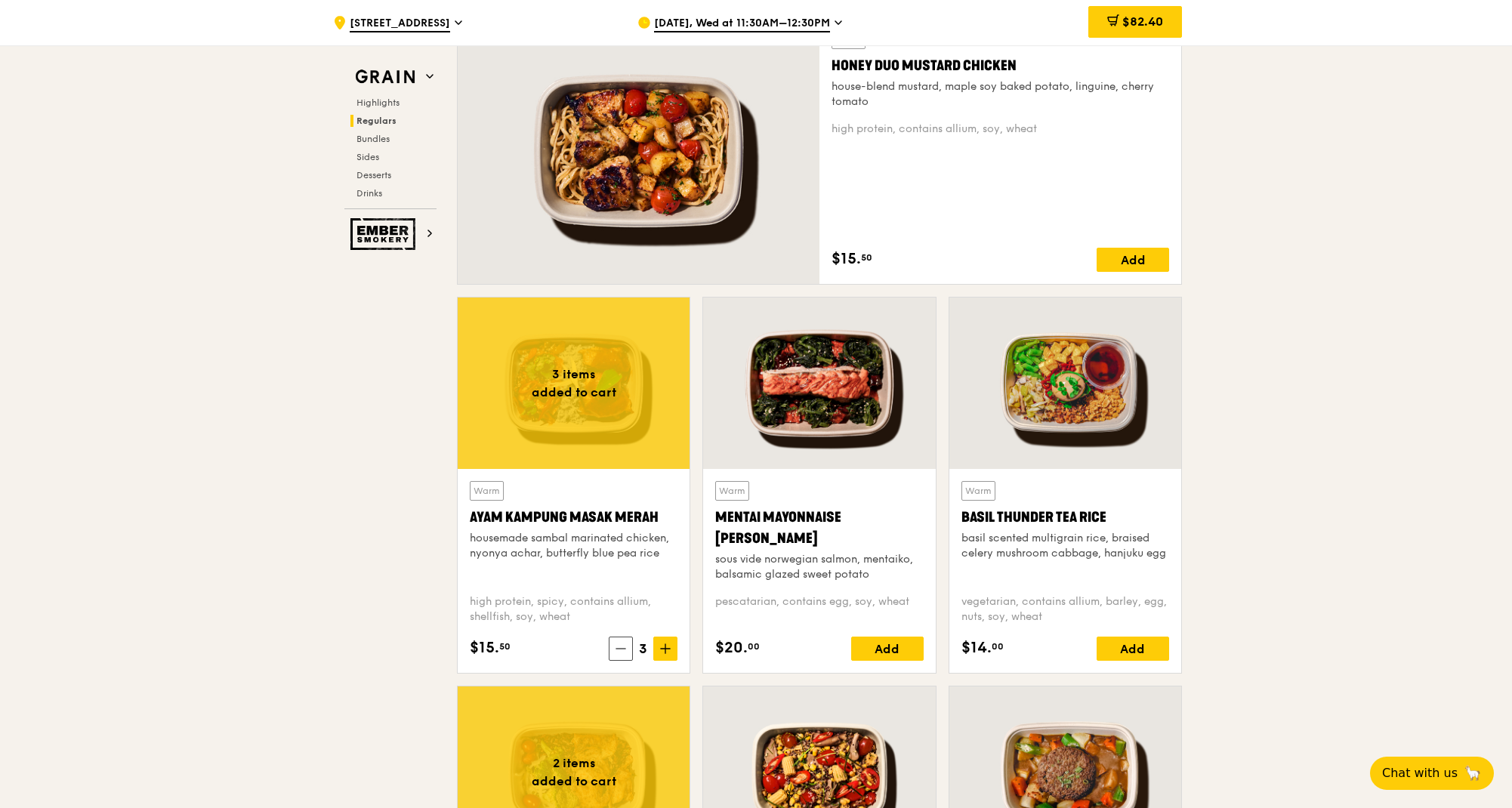
scroll to position [1070, 0]
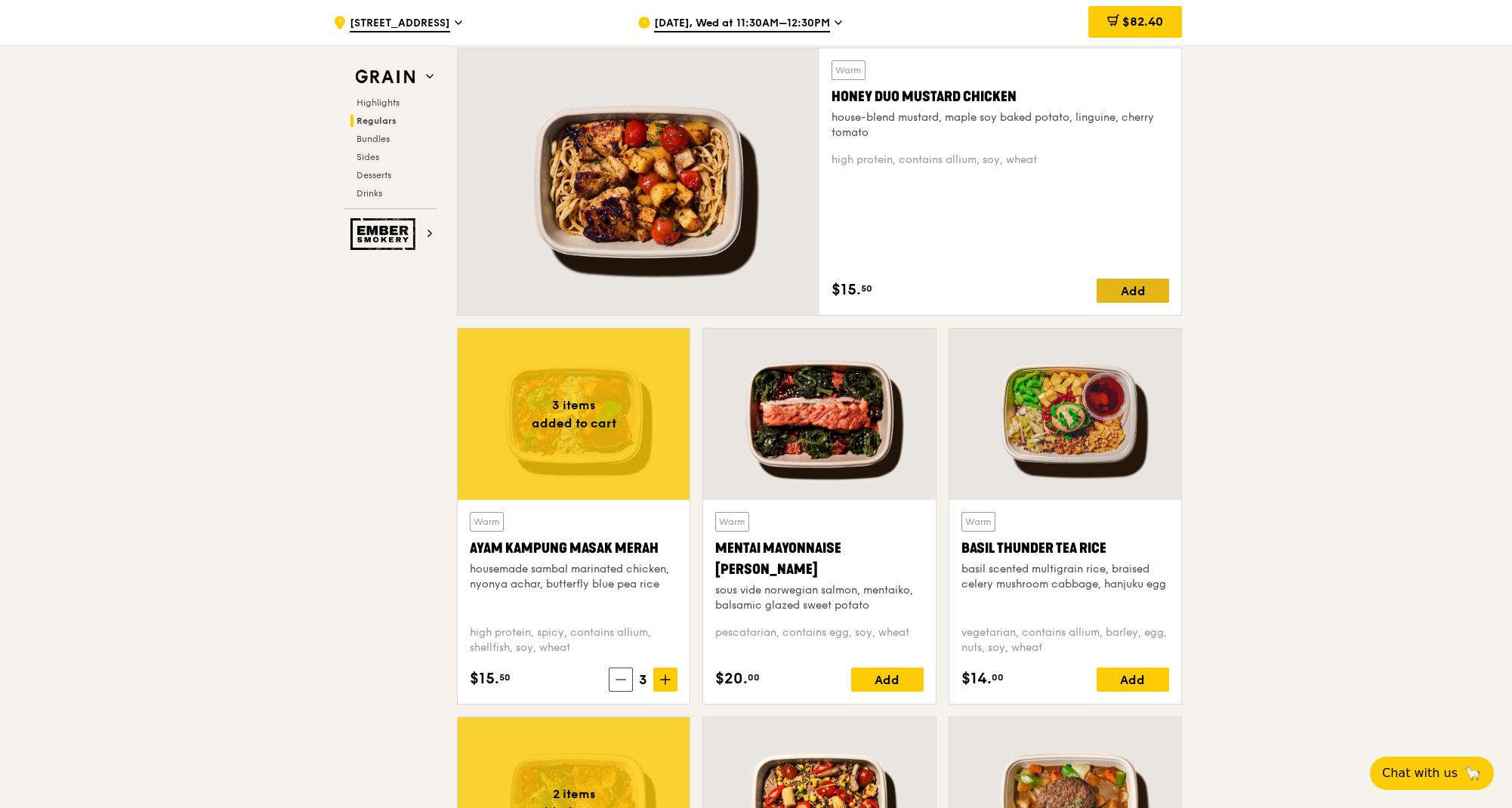
click at [1119, 288] on div "Add" at bounding box center [1133, 291] width 73 height 25
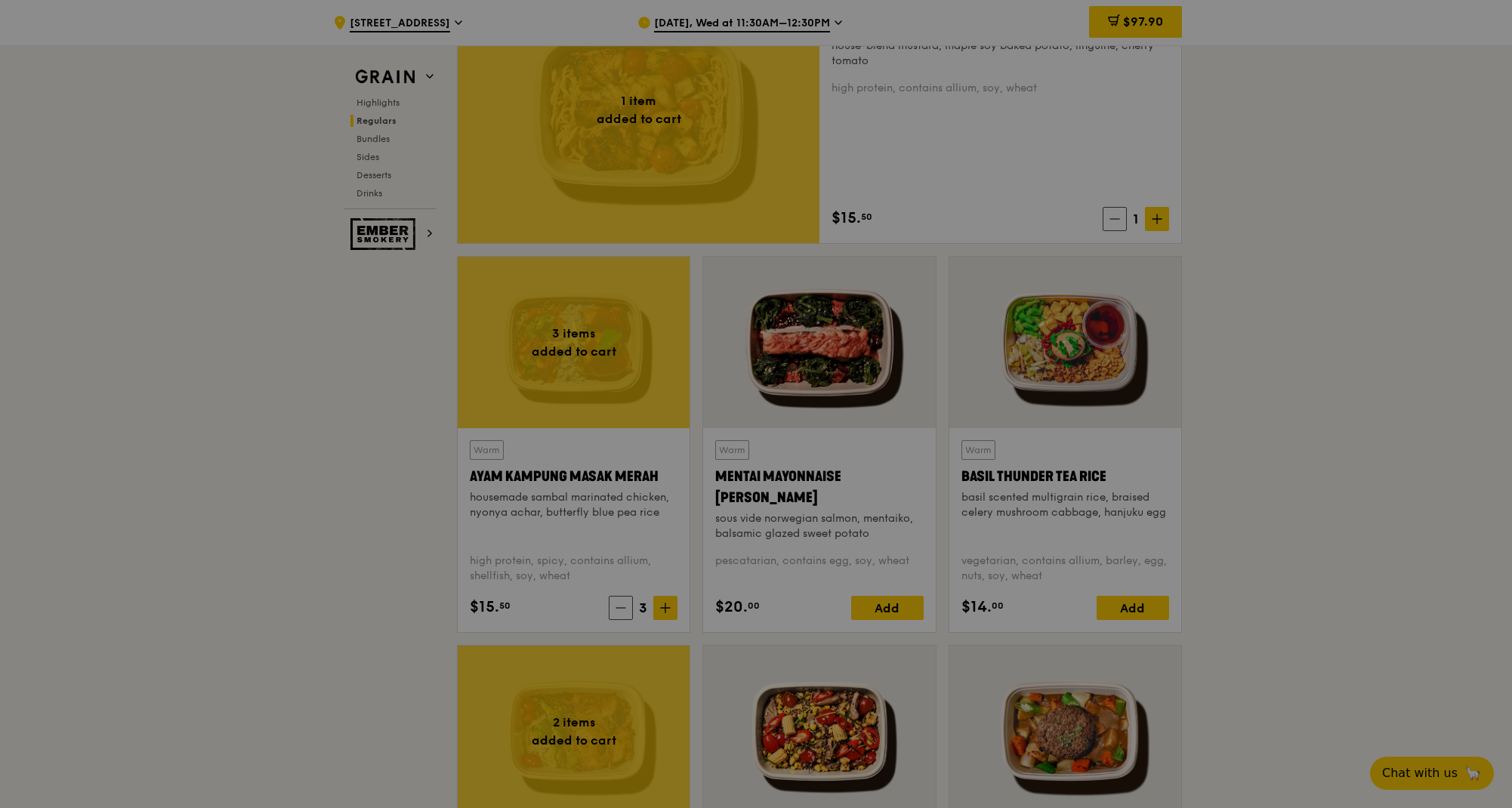
scroll to position [1371, 0]
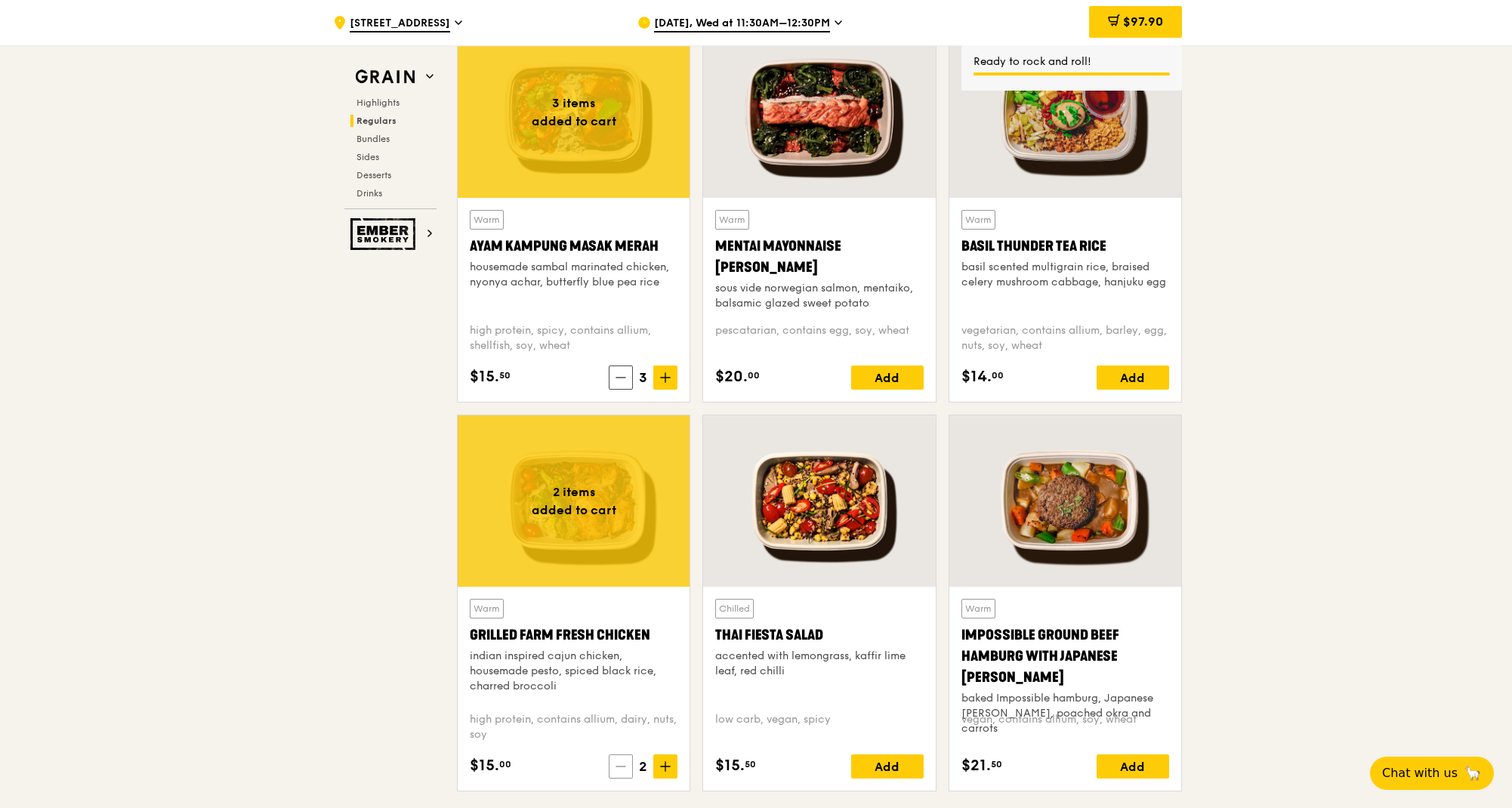
click at [617, 766] on icon at bounding box center [621, 766] width 11 height 11
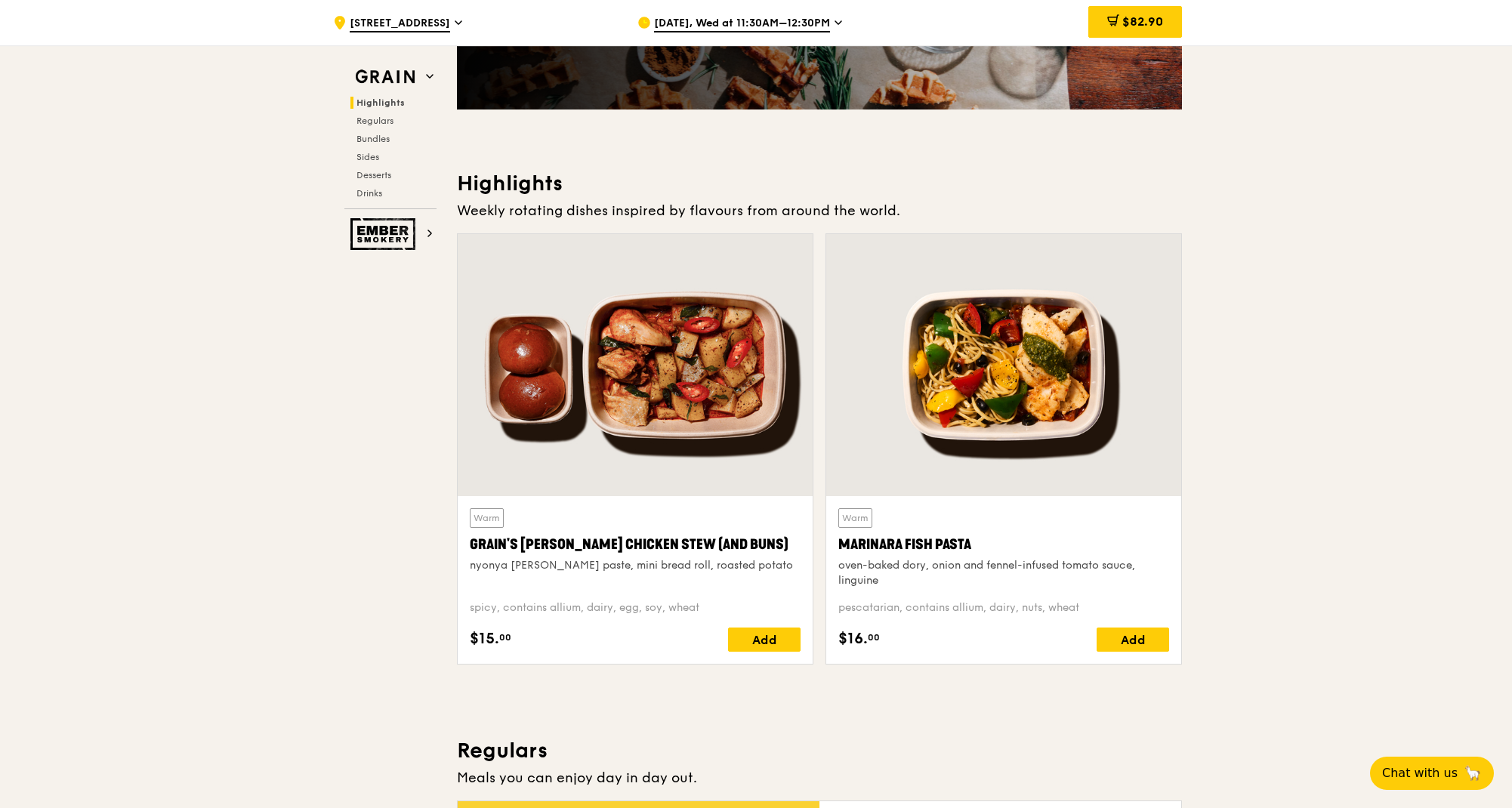
scroll to position [541, 0]
